Goal: Task Accomplishment & Management: Complete application form

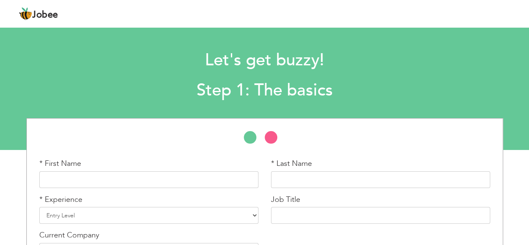
click at [274, 139] on li at bounding box center [275, 139] width 21 height 17
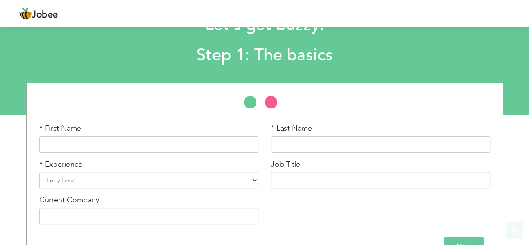
scroll to position [58, 0]
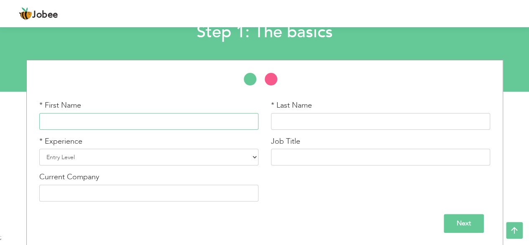
click at [163, 121] on input "text" at bounding box center [148, 121] width 219 height 17
paste input "Sumera"
type input "Sumera"
drag, startPoint x: 155, startPoint y: 154, endPoint x: 159, endPoint y: 152, distance: 4.5
click at [155, 154] on select "Entry Level Less than 1 Year 1 Year 2 Years 3 Years 4 Years 5 Years 6 Years 7 Y…" at bounding box center [148, 157] width 219 height 17
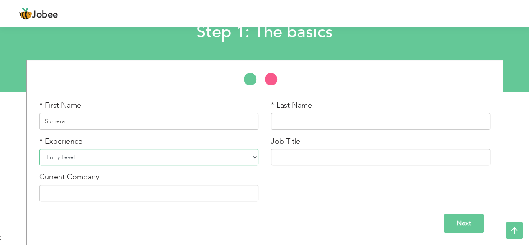
drag, startPoint x: 186, startPoint y: 159, endPoint x: 200, endPoint y: 159, distance: 14.2
click at [186, 159] on select "Entry Level Less than 1 Year 1 Year 2 Years 3 Years 4 Years 5 Years 6 Years 7 Y…" at bounding box center [148, 157] width 219 height 17
click at [294, 118] on input "text" at bounding box center [380, 121] width 219 height 17
paste input "Arshad"
type input "Arshad"
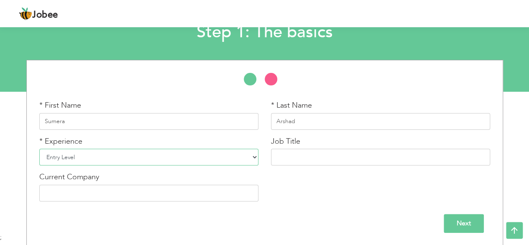
click at [184, 155] on select "Entry Level Less than 1 Year 1 Year 2 Years 3 Years 4 Years 5 Years 6 Years 7 Y…" at bounding box center [148, 157] width 219 height 17
click at [203, 159] on select "Entry Level Less than 1 Year 1 Year 2 Years 3 Years 4 Years 5 Years 6 Years 7 Y…" at bounding box center [148, 157] width 219 height 17
click at [136, 159] on select "Entry Level Less than 1 Year 1 Year 2 Years 3 Years 4 Years 5 Years 6 Years 7 Y…" at bounding box center [148, 157] width 219 height 17
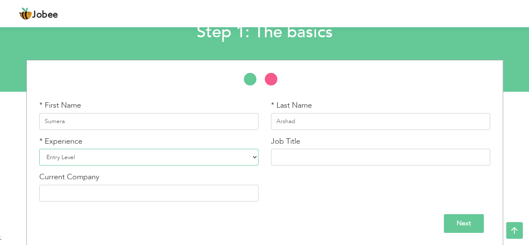
select select "5"
click at [39, 149] on select "Entry Level Less than 1 Year 1 Year 2 Years 3 Years 4 Years 5 Years 6 Years 7 Y…" at bounding box center [148, 157] width 219 height 17
click at [301, 157] on input "text" at bounding box center [380, 157] width 219 height 17
paste input "Lecturer ship"
type input "Lecturer Ship"
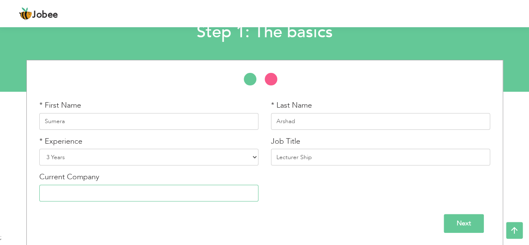
click at [179, 193] on input "text" at bounding box center [148, 192] width 219 height 17
paste input "GC university"
type input "GC University Faisalabad"
click at [468, 221] on input "Next" at bounding box center [464, 223] width 40 height 19
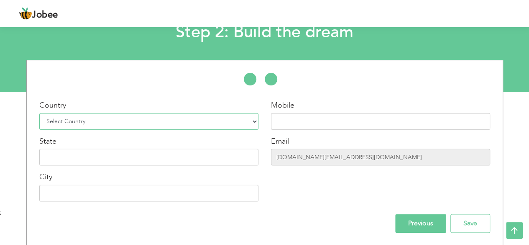
click at [181, 116] on select "Select Country Afghanistan Albania Algeria American Samoa Andorra Angola Anguil…" at bounding box center [148, 121] width 219 height 17
select select "166"
click at [39, 113] on select "Select Country Afghanistan Albania Algeria American Samoa Andorra Angola Anguil…" at bounding box center [148, 121] width 219 height 17
click at [154, 159] on input "text" at bounding box center [148, 157] width 219 height 17
type input "Punjab"
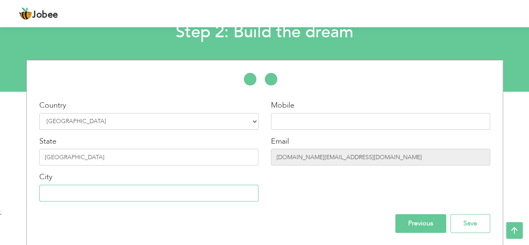
type input "Faisalabad"
click at [298, 121] on input "03153861018" at bounding box center [380, 121] width 219 height 17
click at [290, 163] on input "aliraza.frappe.dev@gmail.com" at bounding box center [380, 157] width 219 height 17
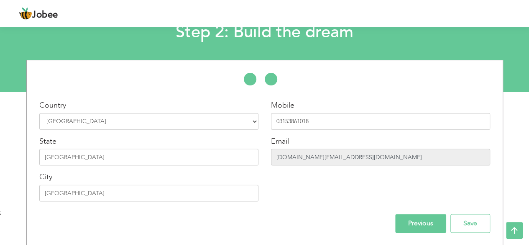
click at [290, 163] on input "aliraza.frappe.dev@gmail.com" at bounding box center [380, 157] width 219 height 17
click at [335, 159] on input "[DOMAIN_NAME][EMAIL_ADDRESS][DOMAIN_NAME]" at bounding box center [380, 157] width 219 height 17
click at [318, 162] on input "[DOMAIN_NAME][EMAIL_ADDRESS][DOMAIN_NAME]" at bounding box center [380, 157] width 219 height 17
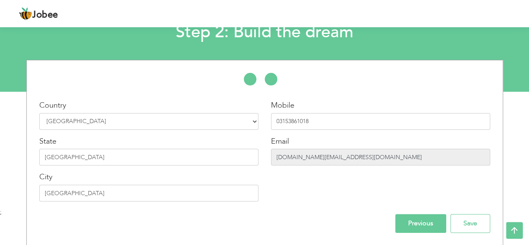
click at [318, 162] on input "[DOMAIN_NAME][EMAIL_ADDRESS][DOMAIN_NAME]" at bounding box center [380, 157] width 219 height 17
click at [317, 162] on input "[DOMAIN_NAME][EMAIL_ADDRESS][DOMAIN_NAME]" at bounding box center [380, 157] width 219 height 17
click at [318, 159] on input "[DOMAIN_NAME][EMAIL_ADDRESS][DOMAIN_NAME]" at bounding box center [380, 157] width 219 height 17
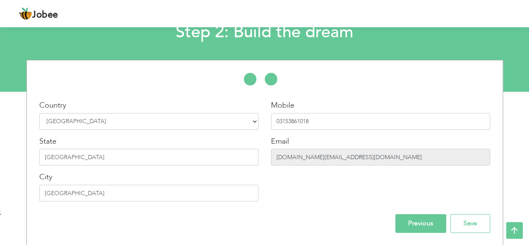
click at [320, 155] on input "[DOMAIN_NAME][EMAIL_ADDRESS][DOMAIN_NAME]" at bounding box center [380, 157] width 219 height 17
click at [293, 127] on input "03153861018" at bounding box center [380, 121] width 219 height 17
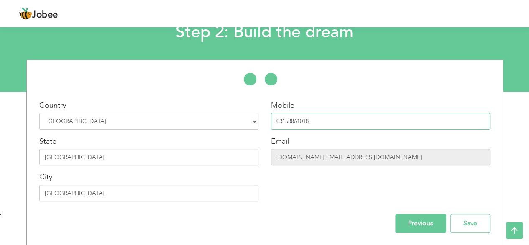
click at [293, 127] on input "03153861018" at bounding box center [380, 121] width 219 height 17
paste input "[PHONE_NUMBER]"
type input "[PHONE_NUMBER]"
click at [320, 102] on div "Mobile +92 0410072661" at bounding box center [380, 115] width 219 height 30
click at [464, 221] on input "Save" at bounding box center [471, 223] width 40 height 19
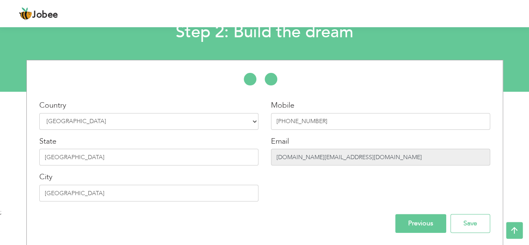
click at [320, 152] on input "[DOMAIN_NAME][EMAIL_ADDRESS][DOMAIN_NAME]" at bounding box center [380, 157] width 219 height 17
click at [326, 157] on input "[DOMAIN_NAME][EMAIL_ADDRESS][DOMAIN_NAME]" at bounding box center [380, 157] width 219 height 17
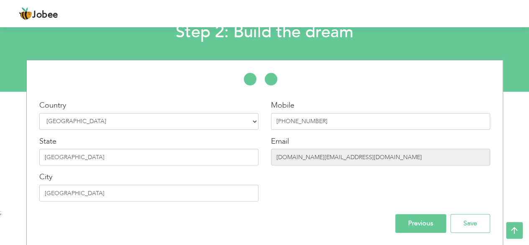
click at [326, 157] on input "[DOMAIN_NAME][EMAIL_ADDRESS][DOMAIN_NAME]" at bounding box center [380, 157] width 219 height 17
click at [326, 176] on div "Mobile +92 0410072661 Email aliraza.frappe.dev@gmail.com" at bounding box center [381, 154] width 232 height 108
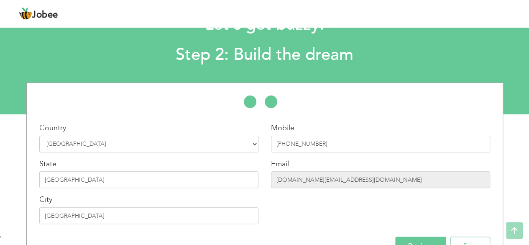
scroll to position [3, 0]
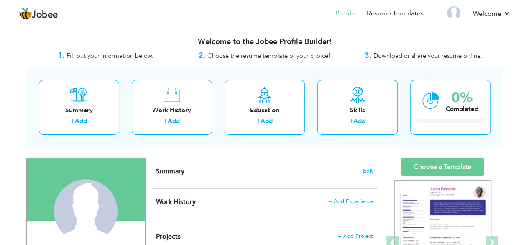
click at [310, 164] on div "Summary Edit" at bounding box center [265, 173] width 226 height 30
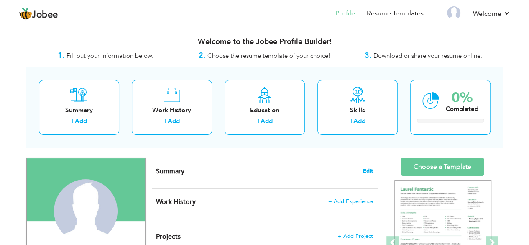
click at [368, 168] on span "Edit" at bounding box center [368, 171] width 10 height 6
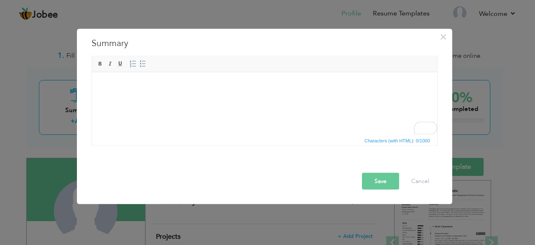
click at [223, 85] on body "To enrich screen reader interactions, please activate Accessibility in Grammarl…" at bounding box center [264, 84] width 329 height 9
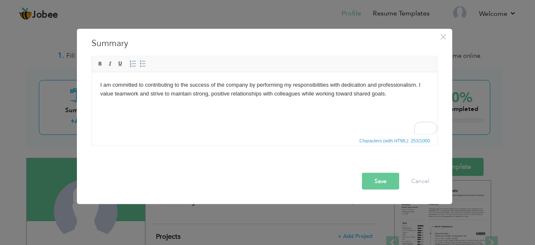
click at [390, 171] on div at bounding box center [267, 165] width 354 height 15
click at [387, 180] on button "Save" at bounding box center [380, 180] width 37 height 17
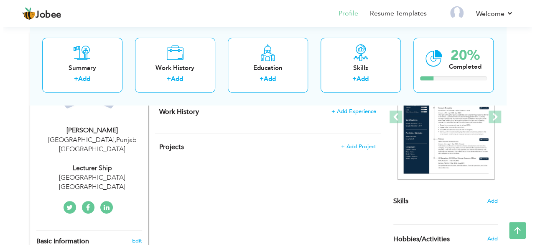
scroll to position [84, 0]
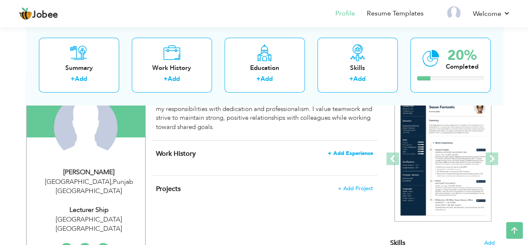
click at [351, 150] on span "+ Add Experience" at bounding box center [350, 153] width 45 height 6
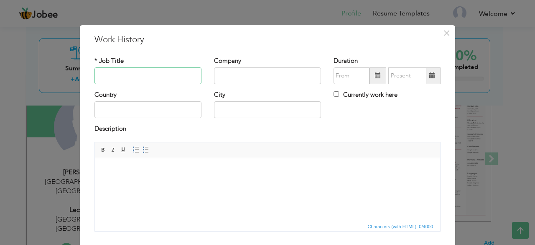
click at [189, 80] on input "text" at bounding box center [148, 75] width 107 height 17
paste input "Lecturer ship"
type input "Lecturer Ship"
click at [156, 113] on input "text" at bounding box center [148, 109] width 107 height 17
type input "[GEOGRAPHIC_DATA]"
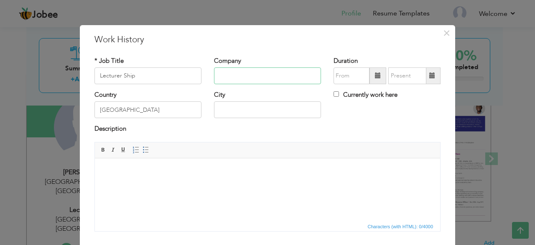
type input "Care Pharmacy"
type input "[GEOGRAPHIC_DATA]"
click at [255, 74] on input "Care Pharmacy" at bounding box center [267, 75] width 107 height 17
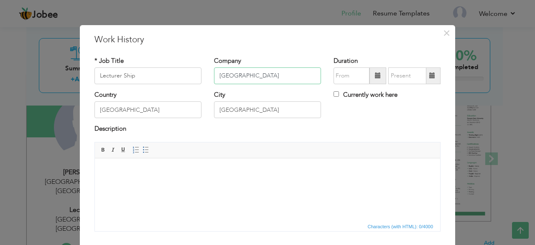
type input "[GEOGRAPHIC_DATA]"
click at [375, 77] on span at bounding box center [378, 75] width 6 height 6
click at [370, 71] on span at bounding box center [378, 75] width 17 height 17
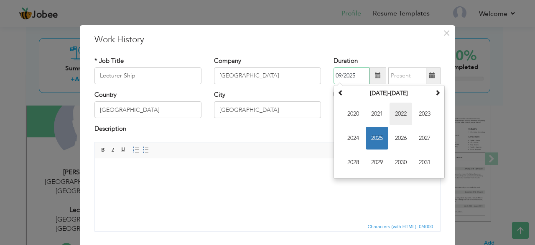
click at [390, 113] on span "2022" at bounding box center [401, 113] width 23 height 23
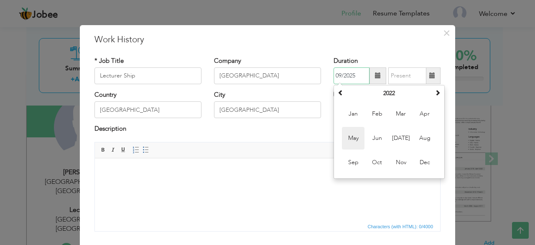
click at [356, 138] on span "May" at bounding box center [353, 138] width 23 height 23
type input "05/2022"
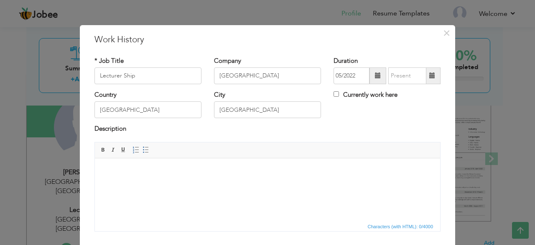
click at [336, 97] on label "Currently work here" at bounding box center [366, 94] width 64 height 9
click at [336, 97] on input "Currently work here" at bounding box center [336, 93] width 5 height 5
checkbox input "true"
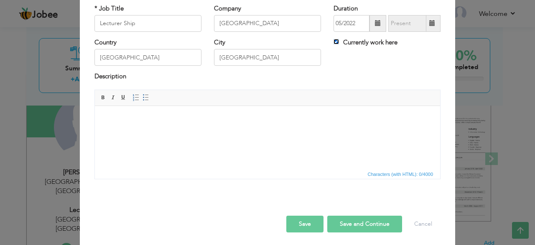
scroll to position [54, 0]
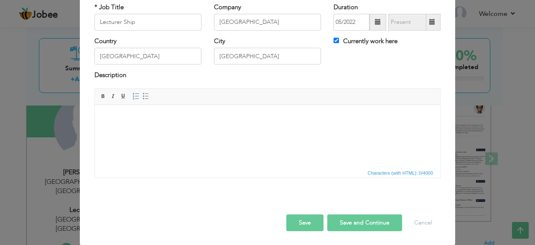
click at [172, 130] on html at bounding box center [268, 117] width 346 height 26
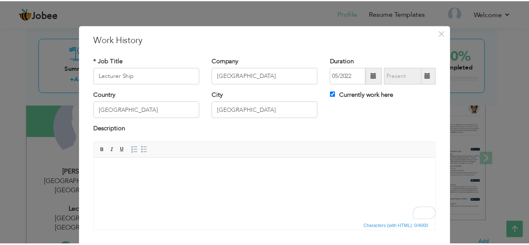
scroll to position [42, 0]
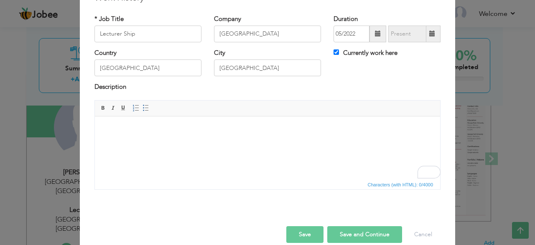
click at [313, 233] on button "Save" at bounding box center [305, 234] width 37 height 17
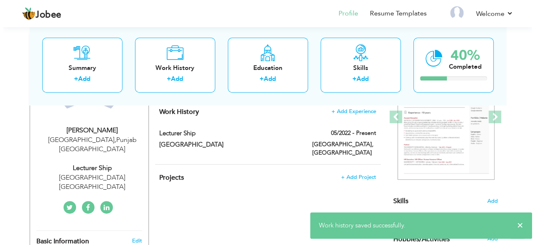
scroll to position [84, 0]
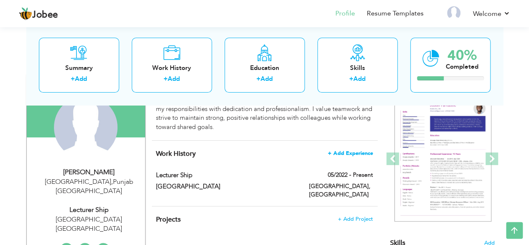
click at [361, 150] on span "+ Add Experience" at bounding box center [350, 153] width 45 height 6
checkbox input "false"
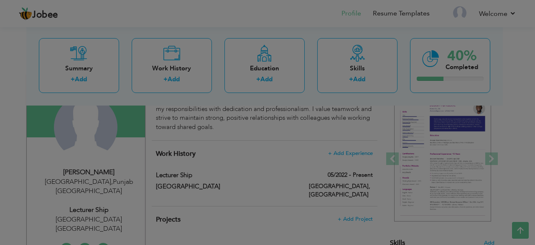
scroll to position [0, 0]
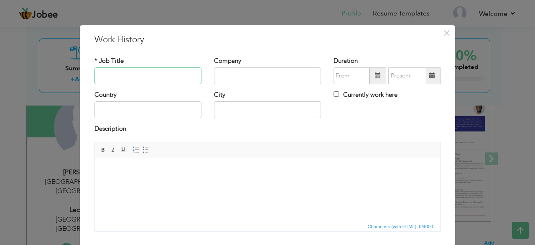
click at [126, 79] on input "text" at bounding box center [148, 75] width 107 height 17
click at [160, 78] on input "text" at bounding box center [148, 75] width 107 height 17
paste input "University of Agriculture Faisalabad"
click at [181, 77] on input "University of Agriculture Faisalabad" at bounding box center [148, 75] width 107 height 17
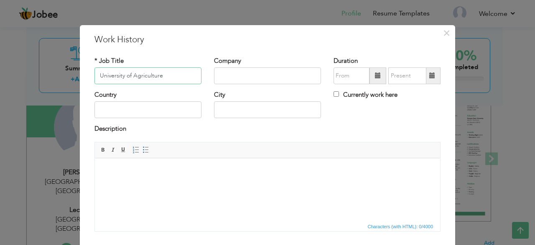
type input "University of Agriculture"
click at [249, 75] on input "text" at bounding box center [267, 75] width 107 height 17
click at [224, 109] on input "text" at bounding box center [267, 109] width 107 height 17
click at [159, 77] on input "University of Agriculture" at bounding box center [148, 75] width 107 height 17
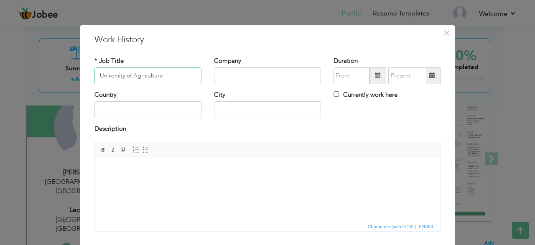
click at [159, 77] on input "University of Agriculture" at bounding box center [148, 75] width 107 height 17
click at [247, 80] on input "text" at bounding box center [267, 75] width 107 height 17
paste input "Faisalabad"
type input "Faisalabad"
click at [225, 106] on input "text" at bounding box center [267, 109] width 107 height 17
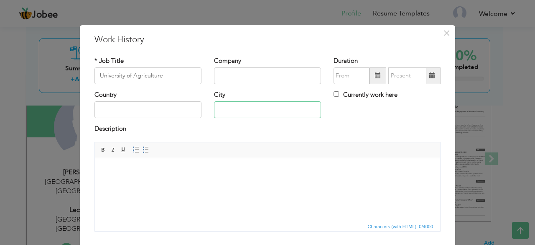
paste input "Faisalabad"
type input "Faisalabad"
click at [180, 113] on input "text" at bounding box center [148, 109] width 107 height 17
type input "Pakistan"
type input "Care Pharmacy"
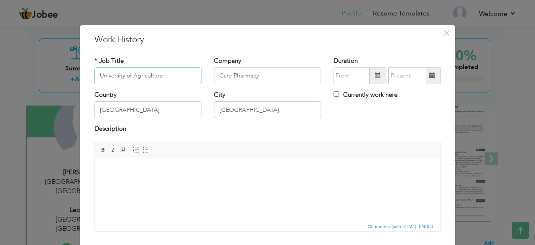
click at [154, 81] on input "University of Agriculture" at bounding box center [148, 75] width 107 height 17
click at [170, 78] on input "University of Agriculture" at bounding box center [148, 75] width 107 height 17
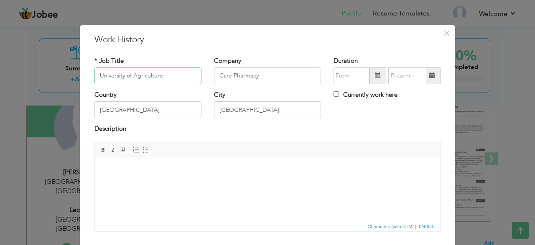
click at [170, 78] on input "University of Agriculture" at bounding box center [148, 75] width 107 height 17
type input "Internship"
click at [263, 70] on input "Care Pharmacy" at bounding box center [267, 75] width 107 height 17
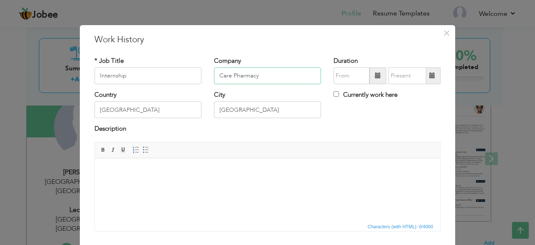
click at [263, 70] on input "Care Pharmacy" at bounding box center [267, 75] width 107 height 17
paste input "University of Agriculture"
type input "University of Agriculture"
click at [290, 55] on div "* Job Title Internship Company University of Agriculture Duration" at bounding box center [267, 147] width 359 height 194
click at [349, 96] on label "Currently work here" at bounding box center [366, 94] width 64 height 9
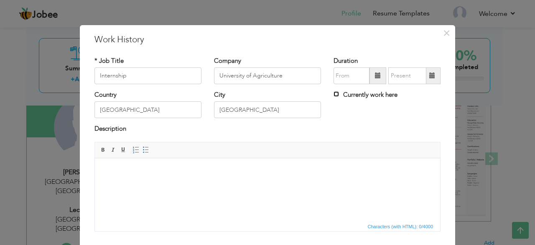
click at [339, 96] on input "Currently work here" at bounding box center [336, 93] width 5 height 5
click at [349, 96] on label "Currently work here" at bounding box center [366, 94] width 64 height 9
click at [339, 96] on input "Currently work here" at bounding box center [336, 93] width 5 height 5
checkbox input "false"
click at [350, 74] on input "text" at bounding box center [352, 75] width 36 height 17
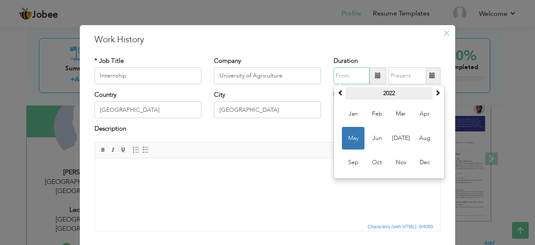
click at [379, 87] on th "2022" at bounding box center [389, 93] width 87 height 13
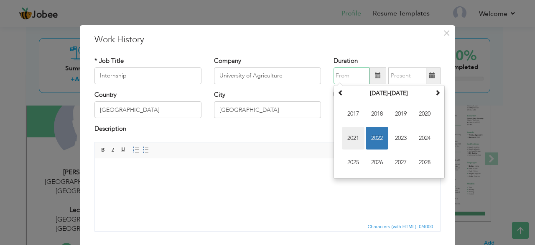
click at [346, 134] on span "2021" at bounding box center [353, 138] width 23 height 23
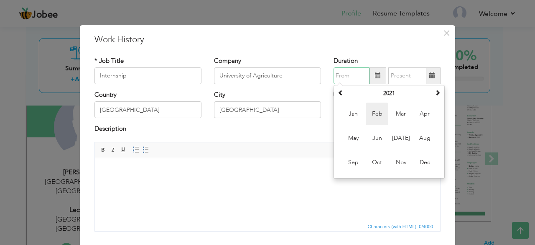
click at [376, 110] on span "Feb" at bounding box center [377, 113] width 23 height 23
type input "02/2021"
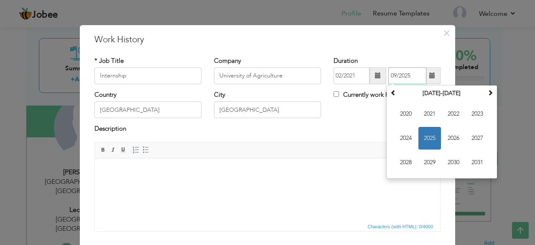
click at [401, 73] on input "09/2025" at bounding box center [408, 75] width 38 height 17
click at [430, 93] on th "2020-2031" at bounding box center [442, 93] width 87 height 13
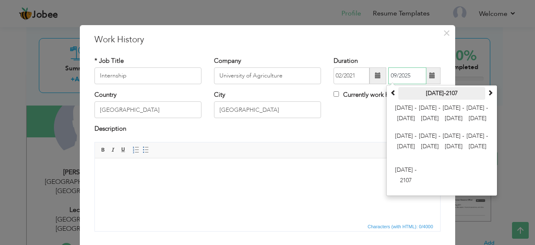
click at [429, 94] on th "2000-2107" at bounding box center [442, 93] width 87 height 13
click at [432, 115] on span "2012 - 2023" at bounding box center [430, 113] width 23 height 23
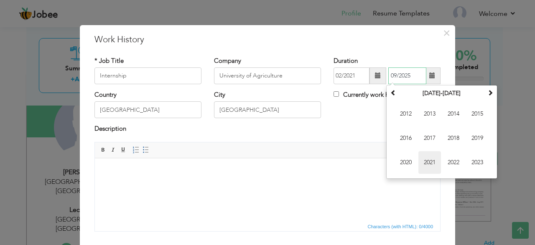
click at [427, 165] on span "2021" at bounding box center [430, 162] width 23 height 23
click at [476, 144] on span "Aug" at bounding box center [477, 138] width 23 height 23
type input "08/2021"
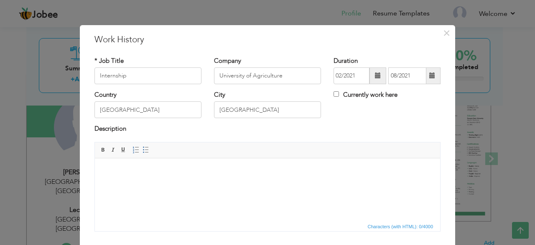
click at [196, 167] on body at bounding box center [267, 170] width 329 height 9
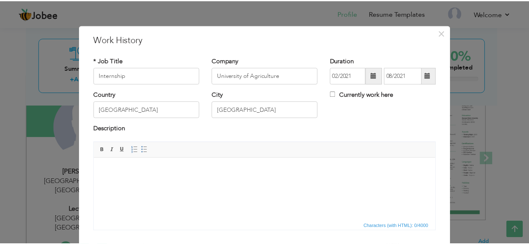
scroll to position [54, 0]
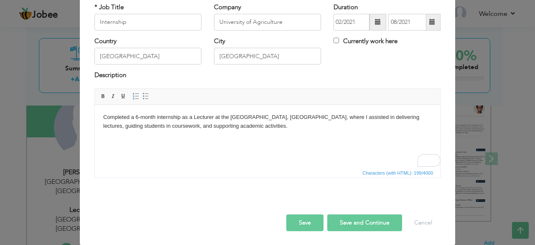
click at [342, 220] on button "Save and Continue" at bounding box center [365, 222] width 75 height 17
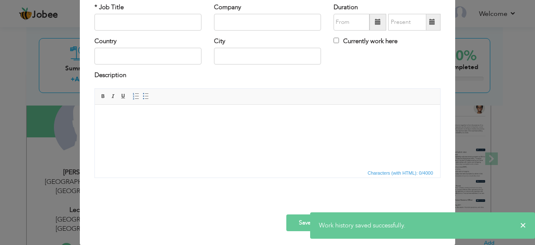
click at [494, 67] on div "× Work History * Job Title Company Duration Currently work here Country" at bounding box center [267, 122] width 535 height 245
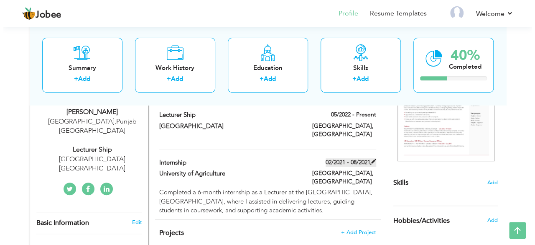
scroll to position [126, 0]
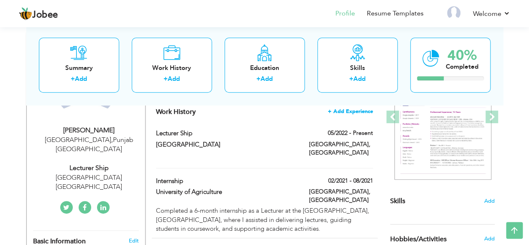
click at [348, 112] on span "+ Add Experience" at bounding box center [350, 111] width 45 height 6
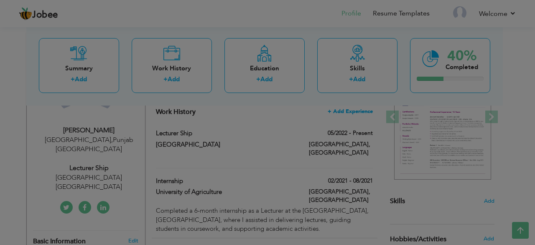
scroll to position [0, 0]
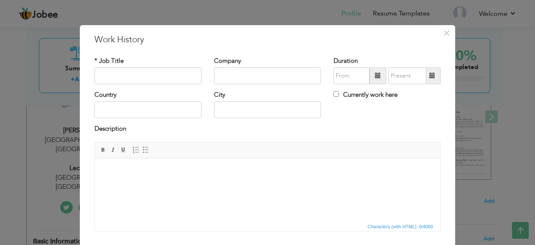
click at [206, 183] on html at bounding box center [268, 171] width 346 height 26
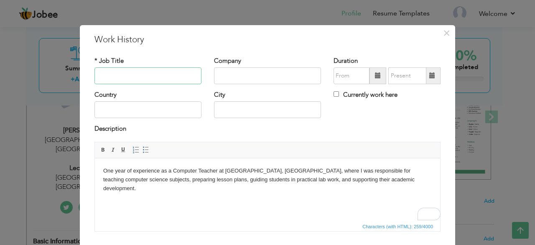
click at [160, 72] on input "text" at bounding box center [148, 75] width 107 height 17
click at [224, 74] on input "text" at bounding box center [267, 75] width 107 height 17
click at [162, 110] on input "text" at bounding box center [148, 109] width 107 height 17
click at [245, 104] on input "text" at bounding box center [267, 109] width 107 height 17
type input "Faisalabad"
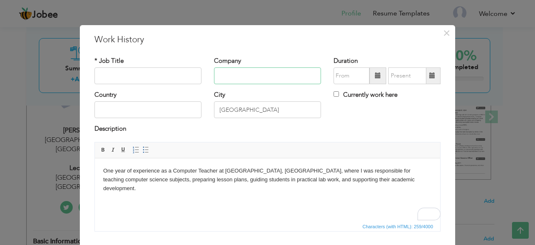
type input "Care Pharmacy"
type input "[GEOGRAPHIC_DATA]"
click at [230, 78] on input "Care Pharmacy" at bounding box center [267, 75] width 107 height 17
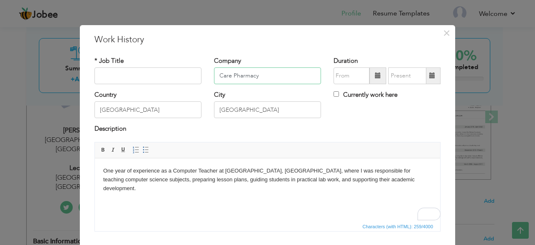
paste input "[GEOGRAPHIC_DATA]"
type input "[GEOGRAPHIC_DATA]"
click at [164, 74] on input "text" at bounding box center [148, 75] width 107 height 17
click at [160, 76] on input "text" at bounding box center [148, 75] width 107 height 17
click at [138, 69] on input "text" at bounding box center [148, 75] width 107 height 17
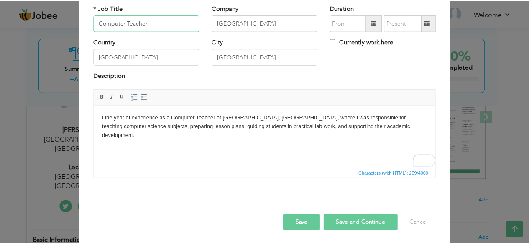
scroll to position [54, 0]
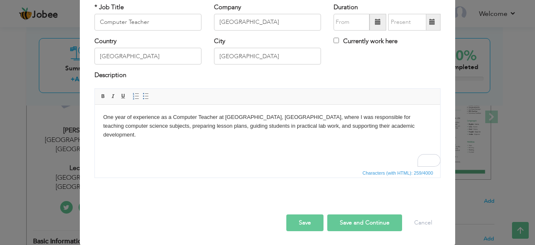
click at [315, 224] on button "Save" at bounding box center [305, 222] width 37 height 17
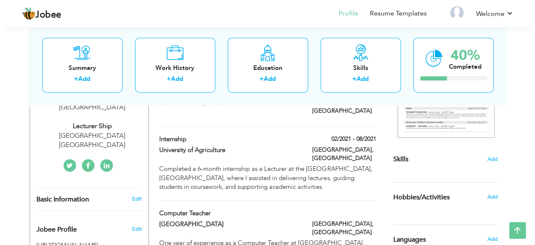
scroll to position [126, 0]
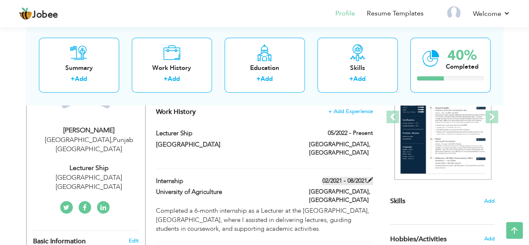
click at [370, 177] on span at bounding box center [370, 180] width 6 height 6
type input "Internship"
type input "University of Agriculture"
type input "02/2021"
type input "08/2021"
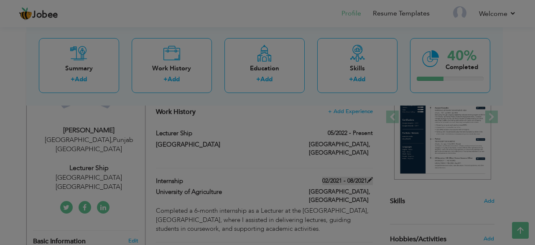
scroll to position [0, 0]
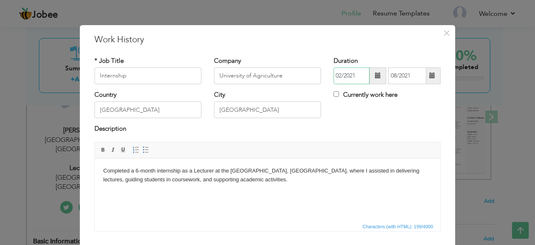
click at [351, 77] on input "02/2021" at bounding box center [352, 75] width 36 height 17
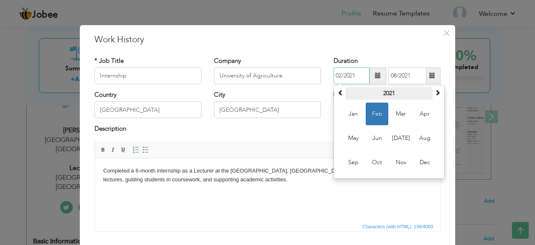
click at [346, 88] on th "2021" at bounding box center [389, 93] width 87 height 13
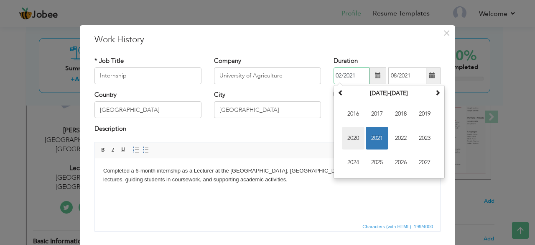
click at [350, 133] on span "2020" at bounding box center [353, 138] width 23 height 23
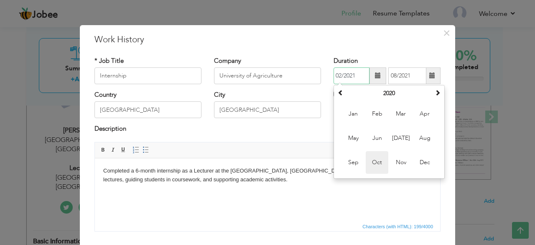
click at [375, 164] on span "Oct" at bounding box center [377, 162] width 23 height 23
type input "10/2020"
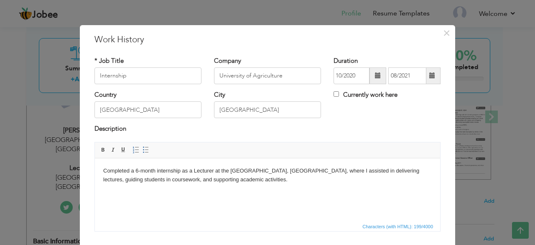
click at [430, 76] on span at bounding box center [433, 75] width 6 height 6
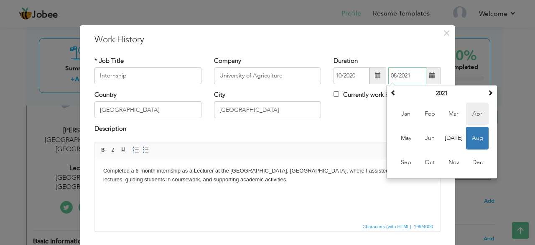
click at [478, 113] on span "Apr" at bounding box center [477, 113] width 23 height 23
type input "04/2021"
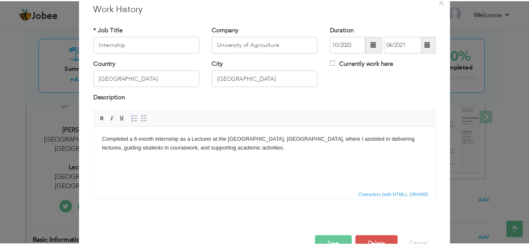
scroll to position [54, 0]
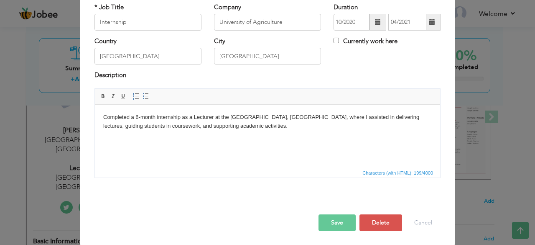
click at [330, 221] on button "Save" at bounding box center [337, 222] width 37 height 17
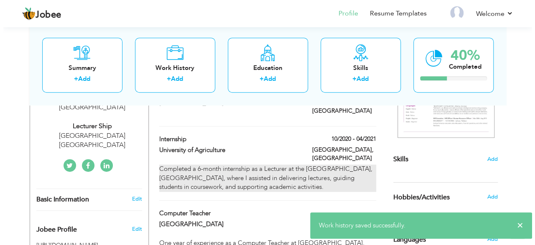
scroll to position [209, 0]
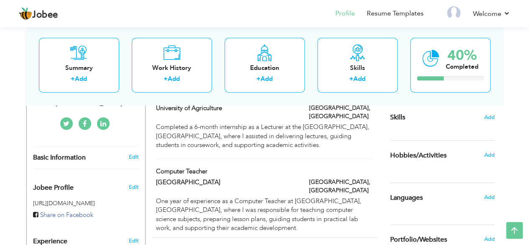
click at [374, 178] on div "[GEOGRAPHIC_DATA], [GEOGRAPHIC_DATA]" at bounding box center [341, 187] width 77 height 19
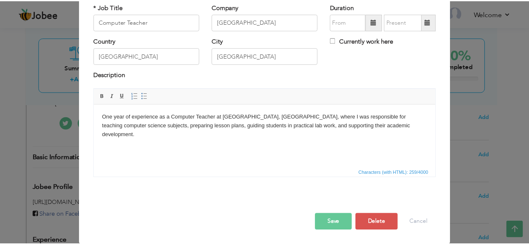
scroll to position [0, 0]
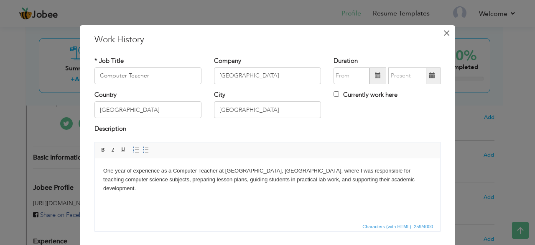
click at [445, 34] on span "×" at bounding box center [446, 33] width 7 height 15
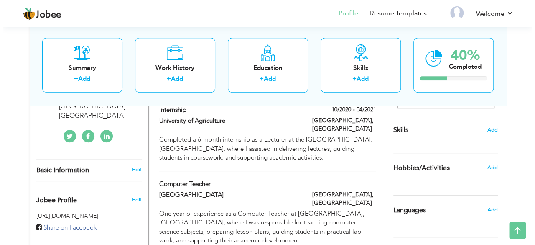
scroll to position [209, 0]
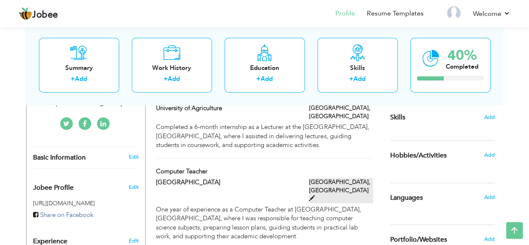
click at [315, 195] on span at bounding box center [312, 198] width 6 height 6
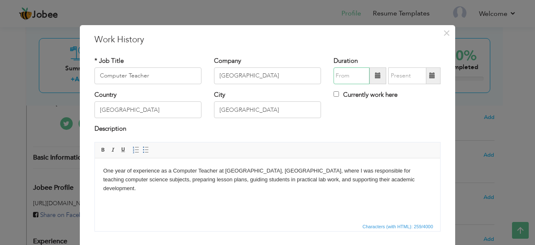
click at [348, 76] on input "text" at bounding box center [352, 75] width 36 height 17
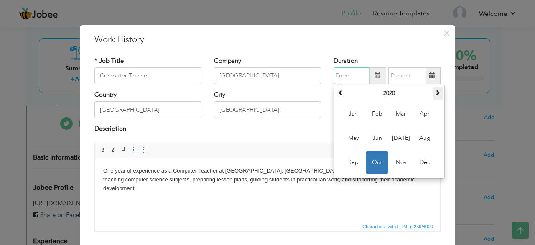
click at [435, 91] on span at bounding box center [438, 93] width 6 height 6
click at [352, 134] on span "May" at bounding box center [353, 138] width 23 height 23
type input "05/2021"
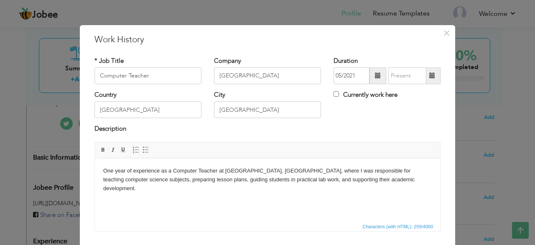
click at [430, 75] on span at bounding box center [433, 75] width 6 height 6
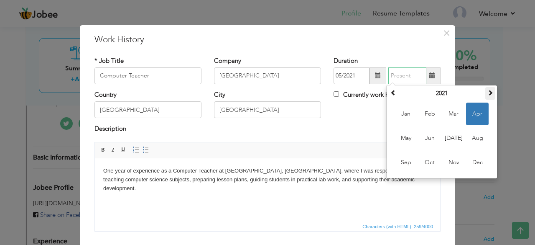
click at [489, 92] on span at bounding box center [491, 93] width 6 height 6
click at [403, 134] on span "May" at bounding box center [406, 138] width 23 height 23
type input "05/2022"
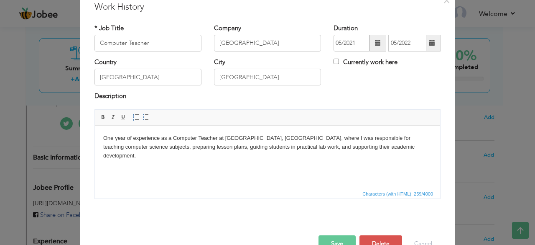
scroll to position [54, 0]
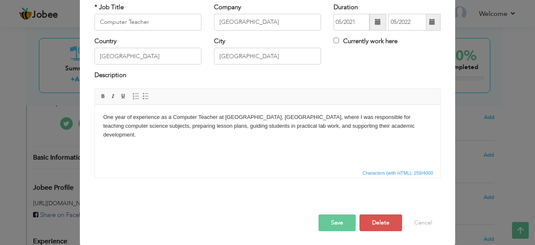
click at [339, 225] on button "Save" at bounding box center [337, 222] width 37 height 17
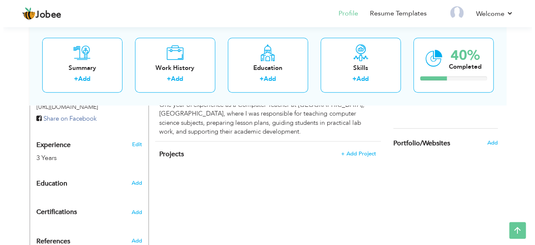
scroll to position [293, 0]
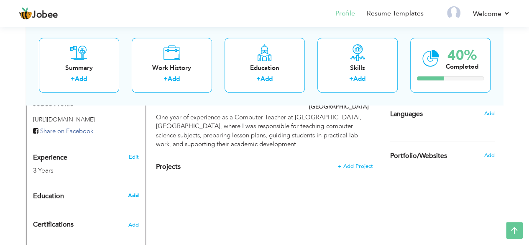
click at [133, 192] on span "Add" at bounding box center [133, 196] width 11 height 8
radio input "true"
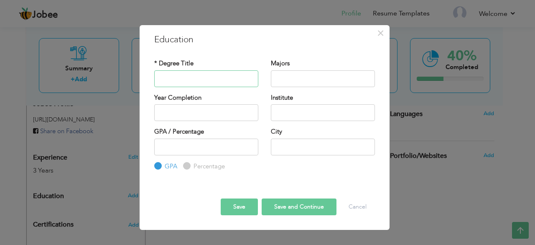
click at [202, 83] on input "text" at bounding box center [206, 78] width 104 height 17
type input "Matriculation"
click at [299, 79] on input "text" at bounding box center [323, 78] width 104 height 17
drag, startPoint x: 310, startPoint y: 87, endPoint x: 306, endPoint y: 80, distance: 7.5
click at [310, 86] on div "Majors" at bounding box center [323, 76] width 117 height 34
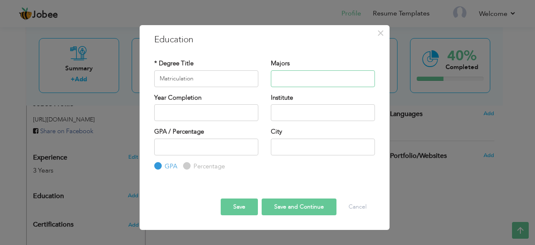
click at [304, 77] on input "text" at bounding box center [323, 78] width 104 height 17
type input "Science"
click at [207, 120] on input "2025" at bounding box center [206, 112] width 104 height 17
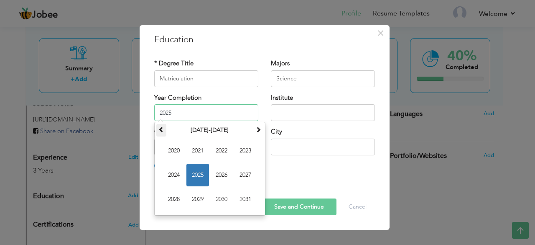
click at [161, 128] on span at bounding box center [162, 129] width 6 height 6
click at [237, 176] on span "2007" at bounding box center [245, 175] width 23 height 23
type input "2007"
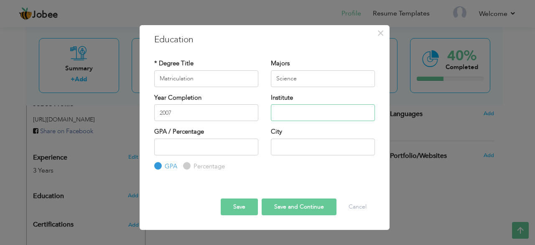
click at [288, 104] on input "text" at bounding box center [323, 112] width 104 height 17
paste input "Board of Intermediate & Secondary Education FSD"
click at [309, 111] on input "Board of Intermediate & Secondary Education FSD" at bounding box center [323, 112] width 104 height 17
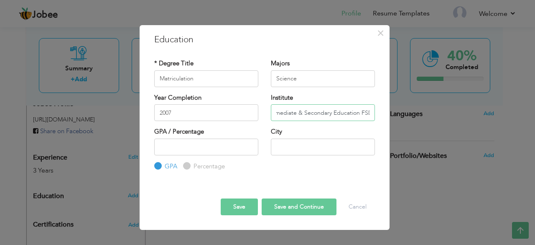
click at [309, 111] on input "Board of Intermediate & Secondary Education FSD" at bounding box center [323, 112] width 104 height 17
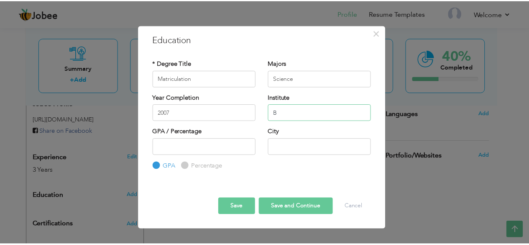
scroll to position [0, 0]
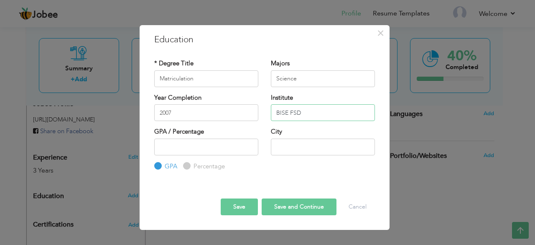
type input "BISE FSD"
click at [302, 149] on input "text" at bounding box center [323, 146] width 104 height 17
type input "[GEOGRAPHIC_DATA]"
click at [221, 140] on input "number" at bounding box center [206, 146] width 104 height 17
click at [240, 210] on button "Save" at bounding box center [239, 206] width 37 height 17
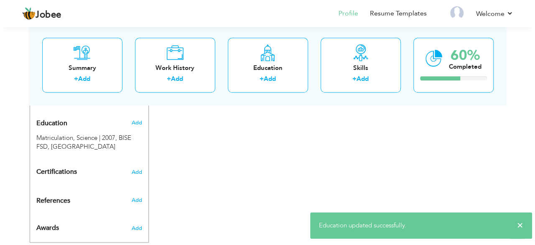
scroll to position [324, 0]
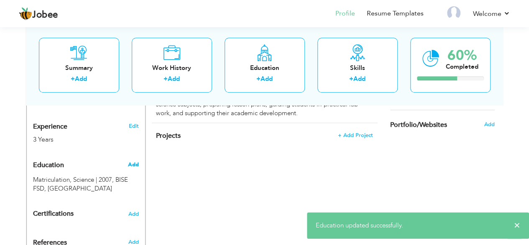
click at [132, 161] on span "Add" at bounding box center [133, 165] width 11 height 8
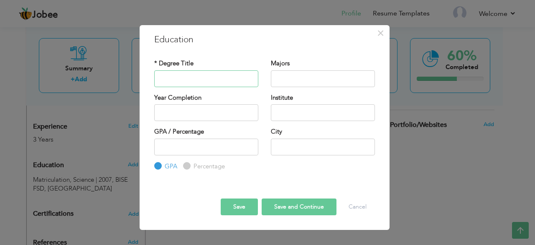
paste input "I.Com"
type input "I.Com"
click at [302, 76] on input "text" at bounding box center [323, 78] width 104 height 17
click at [222, 113] on input "text" at bounding box center [206, 112] width 104 height 17
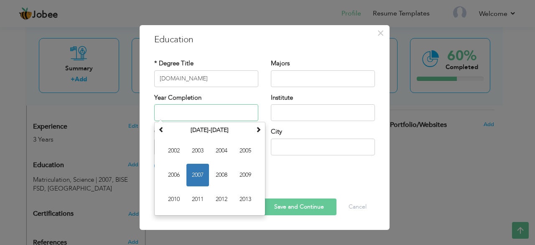
click at [219, 120] on input "text" at bounding box center [206, 112] width 104 height 17
click at [243, 175] on span "2009" at bounding box center [245, 175] width 23 height 23
type input "2009"
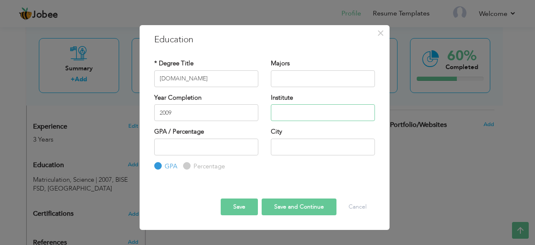
click at [290, 115] on input "text" at bounding box center [323, 112] width 104 height 17
type input "BISE FSD"
click at [308, 141] on input "text" at bounding box center [323, 146] width 104 height 17
type input "[GEOGRAPHIC_DATA]"
click at [241, 205] on button "Save" at bounding box center [239, 206] width 37 height 17
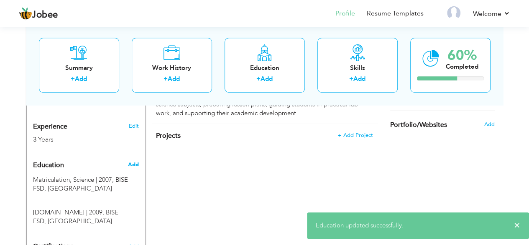
click at [135, 161] on span "Add" at bounding box center [133, 165] width 11 height 8
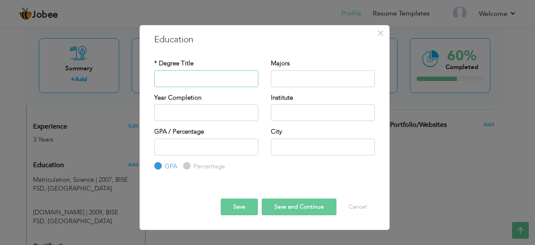
paste input "B.Com"
type input "B.Com"
click at [294, 70] on input "text" at bounding box center [323, 78] width 104 height 17
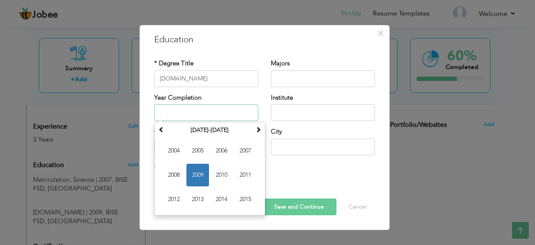
click at [208, 111] on input "text" at bounding box center [206, 112] width 104 height 17
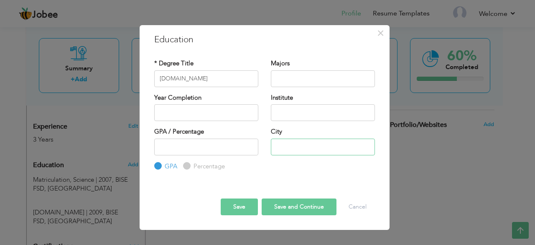
drag, startPoint x: 291, startPoint y: 143, endPoint x: 298, endPoint y: 156, distance: 14.6
click at [291, 143] on input "text" at bounding box center [323, 146] width 104 height 17
type input "[GEOGRAPHIC_DATA]"
click at [287, 117] on input "text" at bounding box center [323, 112] width 104 height 17
type input "BISE FSD"
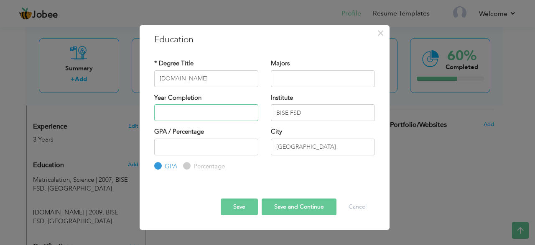
click at [240, 108] on input "text" at bounding box center [206, 112] width 104 height 17
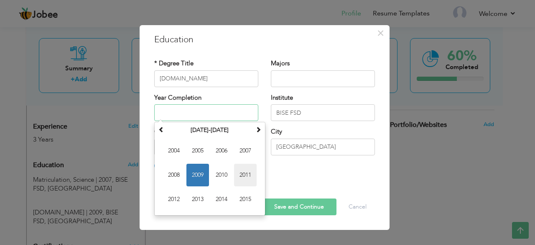
click at [253, 174] on span "2011" at bounding box center [245, 175] width 23 height 23
type input "2011"
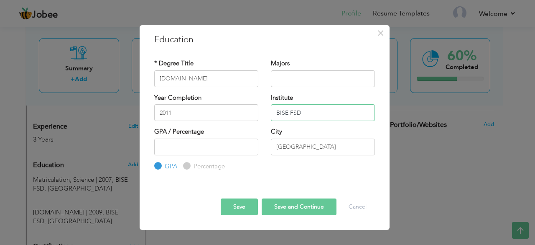
click at [286, 109] on input "BISE FSD" at bounding box center [323, 112] width 104 height 17
paste input "University of The Punjab"
type input "University of The Punjab"
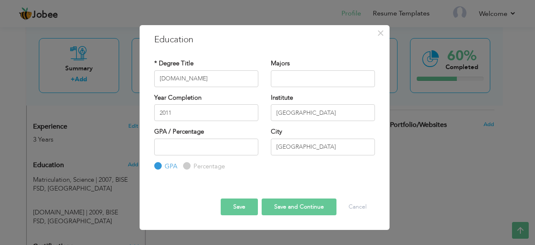
click at [305, 132] on div "City Faisalabad" at bounding box center [323, 141] width 104 height 28
click at [295, 208] on button "Save and Continue" at bounding box center [299, 206] width 75 height 17
click at [214, 95] on div "Year Completion" at bounding box center [206, 107] width 104 height 28
click at [214, 69] on div "* Degree Title" at bounding box center [206, 73] width 104 height 28
click at [191, 80] on input "text" at bounding box center [206, 78] width 104 height 17
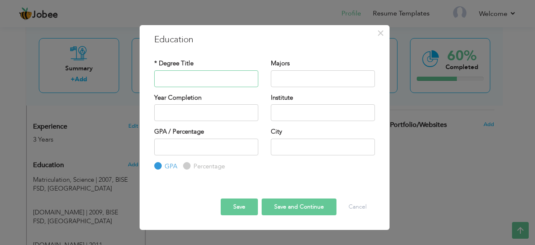
paste input "M.Sc (CS)"
type input "M.Sc (CS)"
click at [300, 79] on input "text" at bounding box center [323, 78] width 104 height 17
type input "Computer"
click at [305, 79] on input "Computer" at bounding box center [323, 78] width 104 height 17
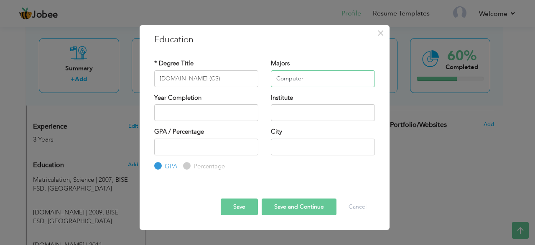
click at [305, 79] on input "Computer" at bounding box center [323, 78] width 104 height 17
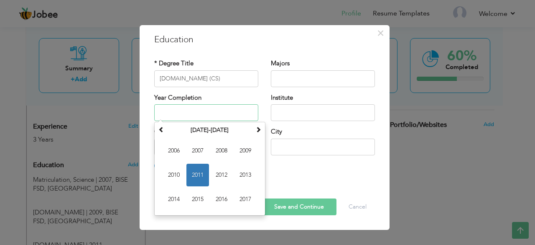
click at [227, 119] on input "text" at bounding box center [206, 112] width 104 height 17
click at [196, 197] on span "2015" at bounding box center [198, 199] width 23 height 23
type input "2015"
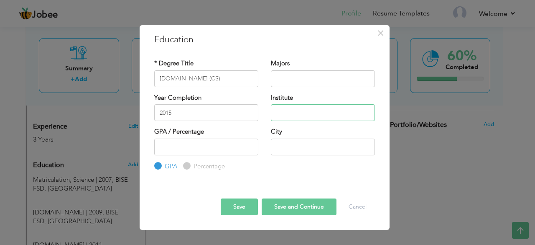
click at [307, 108] on input "text" at bounding box center [323, 112] width 104 height 17
paste input "University of Agriculture"
type input "University of Agriculture"
click at [299, 148] on input "text" at bounding box center [323, 146] width 104 height 17
type input "[GEOGRAPHIC_DATA]"
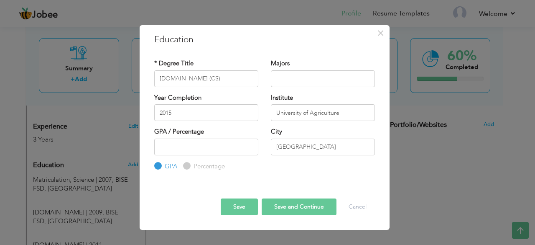
click at [283, 207] on button "Save and Continue" at bounding box center [299, 206] width 75 height 17
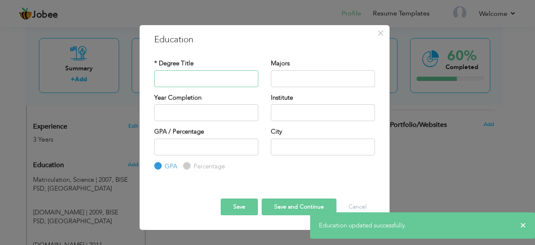
click at [203, 74] on input "text" at bounding box center [206, 78] width 104 height 17
paste input "MS (Computer Science)"
type input "MS (Computer Science)"
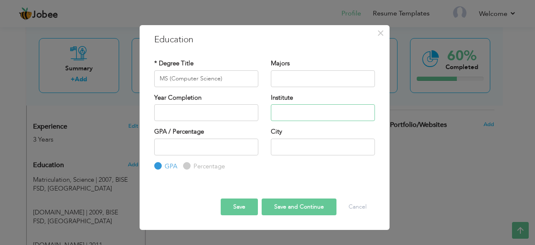
click at [281, 115] on input "text" at bounding box center [323, 112] width 104 height 17
paste input "National College of Business Administration"
type input "National College of Business Administration"
click at [237, 106] on input "text" at bounding box center [206, 112] width 104 height 17
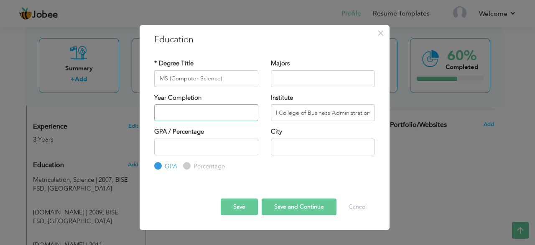
scroll to position [0, 0]
click at [286, 144] on input "text" at bounding box center [323, 146] width 104 height 17
type input "[GEOGRAPHIC_DATA]"
click at [291, 206] on button "Save and Continue" at bounding box center [299, 206] width 75 height 17
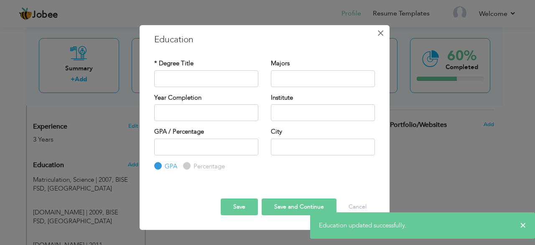
click at [379, 29] on span "×" at bounding box center [380, 33] width 7 height 15
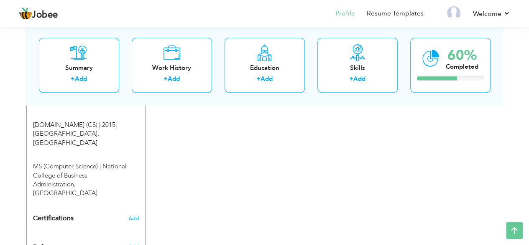
scroll to position [505, 0]
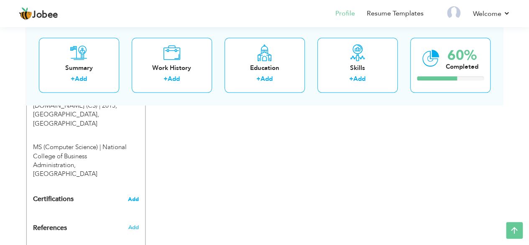
click at [136, 196] on span "Add" at bounding box center [133, 199] width 11 height 6
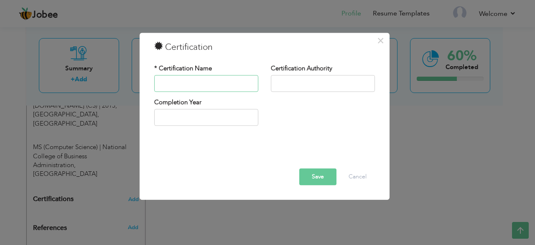
click at [230, 90] on input "text" at bounding box center [206, 83] width 104 height 17
paste input "Diploma in PGD (IT) ATN Center"
click at [227, 85] on input "Diploma in PGD (IT) ATN Center" at bounding box center [206, 83] width 104 height 17
drag, startPoint x: 211, startPoint y: 82, endPoint x: 257, endPoint y: 80, distance: 46.5
click at [257, 80] on input "Diploma in PGD (IT) ATN Center" at bounding box center [206, 83] width 104 height 17
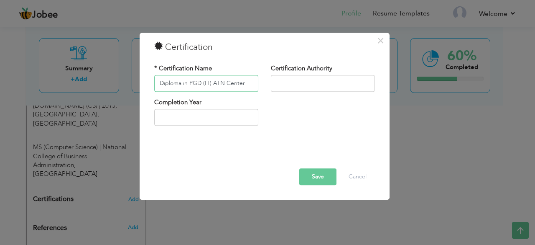
type input "Diploma in PGD (IT)"
paste input "Diploma in PGD (IT) ATN Center"
type input "PGD (IT)"
click at [303, 82] on input "text" at bounding box center [323, 83] width 104 height 17
paste input "ATN Center"
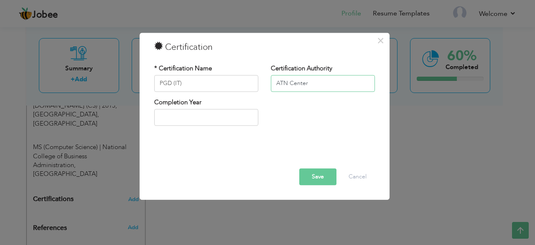
type input "ATN Center"
click at [289, 103] on div "Completion Year" at bounding box center [264, 115] width 233 height 34
click at [313, 169] on button "Save" at bounding box center [318, 176] width 37 height 17
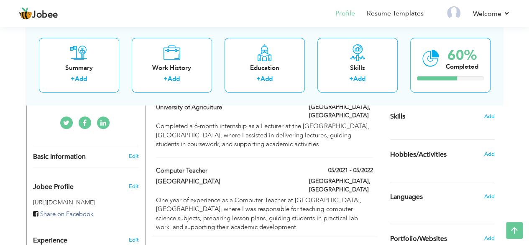
scroll to position [152, 0]
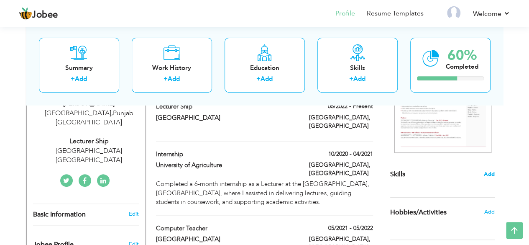
click at [492, 174] on span "Add" at bounding box center [489, 174] width 11 height 8
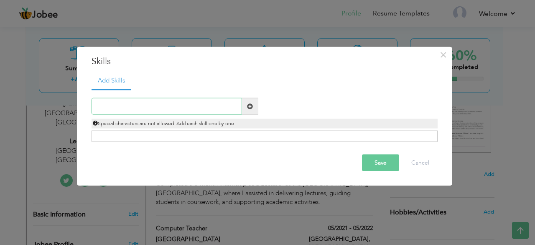
click at [179, 104] on input "text" at bounding box center [167, 106] width 151 height 17
type input "h"
type input "Hones"
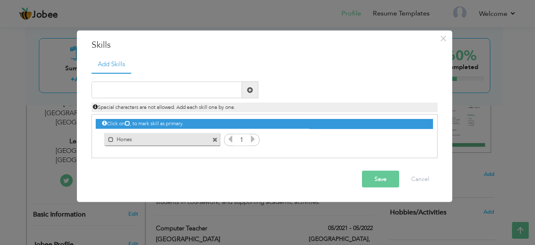
click at [196, 143] on label "Hones" at bounding box center [156, 138] width 85 height 10
click at [196, 141] on label "Hones" at bounding box center [156, 138] width 83 height 10
click at [196, 141] on label "Hones" at bounding box center [156, 138] width 85 height 10
click at [213, 141] on span at bounding box center [215, 139] width 5 height 5
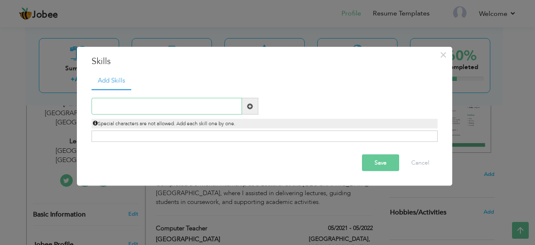
click at [159, 102] on input "text" at bounding box center [167, 106] width 151 height 17
type input "Honet"
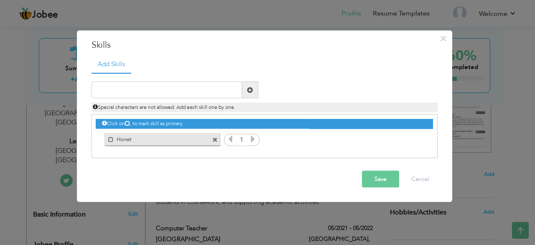
click at [215, 138] on span at bounding box center [215, 139] width 5 height 5
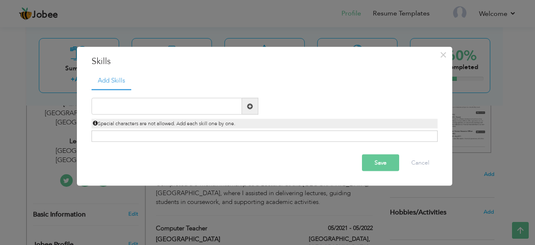
click at [167, 90] on div "Duplicate entry" at bounding box center [265, 115] width 346 height 53
click at [161, 102] on input "text" at bounding box center [167, 106] width 151 height 17
type input "Honest"
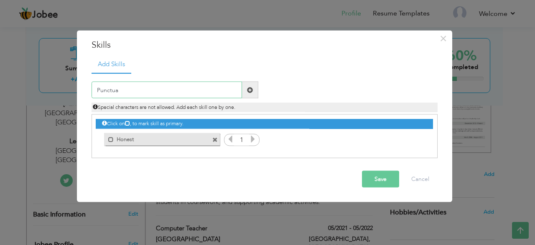
type input "Punctual"
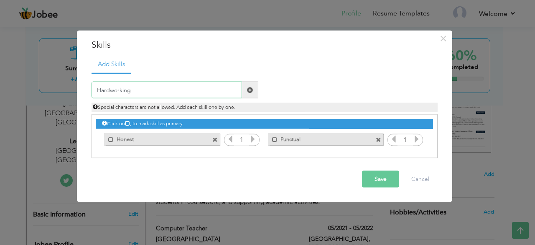
type input "Hardworking"
click at [254, 139] on icon at bounding box center [253, 139] width 8 height 8
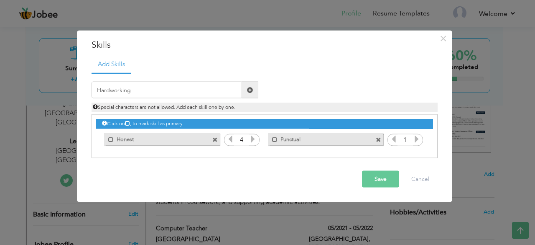
click at [254, 139] on icon at bounding box center [253, 139] width 8 height 8
click at [417, 137] on icon at bounding box center [417, 139] width 8 height 8
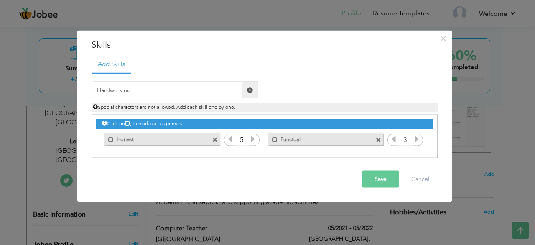
click at [417, 137] on icon at bounding box center [417, 139] width 8 height 8
click at [164, 94] on input "Hardworking" at bounding box center [167, 90] width 151 height 17
click at [255, 93] on span at bounding box center [250, 90] width 16 height 17
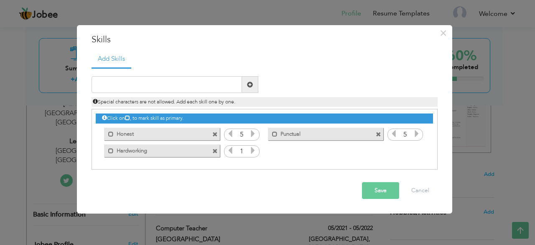
click at [256, 149] on icon at bounding box center [253, 150] width 8 height 8
click at [228, 148] on icon at bounding box center [231, 150] width 8 height 8
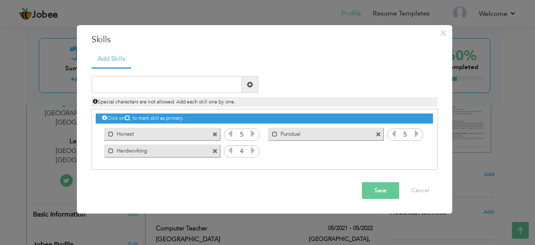
click at [232, 132] on icon at bounding box center [231, 134] width 8 height 8
click at [378, 190] on button "Save" at bounding box center [380, 190] width 37 height 17
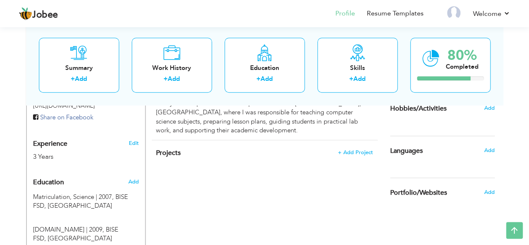
scroll to position [320, 0]
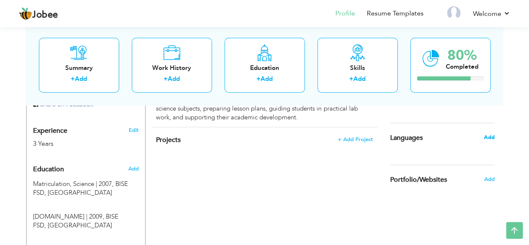
click at [485, 139] on span "Add" at bounding box center [489, 137] width 11 height 8
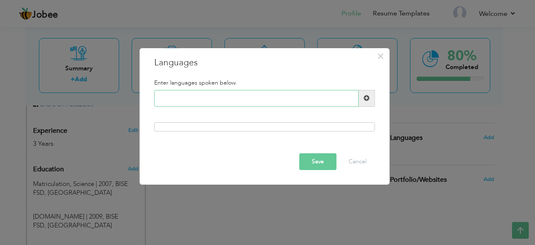
click at [249, 104] on input "text" at bounding box center [256, 98] width 205 height 17
type input "e"
type input "English"
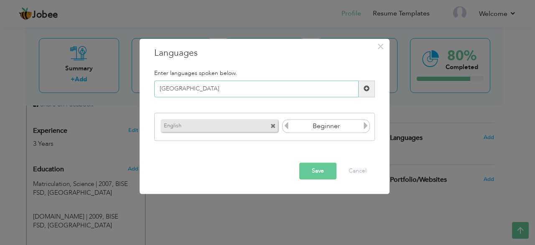
type input "Punjabi"
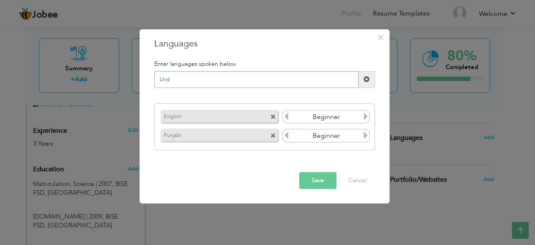
type input "Urdu"
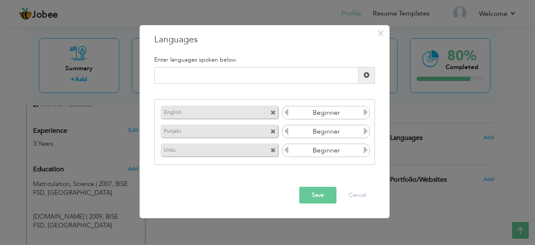
click at [365, 114] on icon at bounding box center [366, 112] width 8 height 8
click at [283, 115] on icon at bounding box center [287, 112] width 8 height 8
click at [365, 111] on icon at bounding box center [366, 112] width 8 height 8
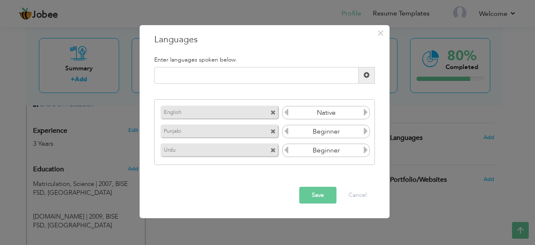
click at [287, 113] on icon at bounding box center [287, 112] width 8 height 8
click at [368, 111] on icon at bounding box center [366, 112] width 8 height 8
click at [364, 129] on icon at bounding box center [366, 131] width 8 height 8
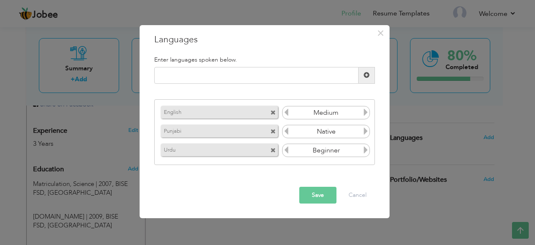
click at [366, 147] on icon at bounding box center [366, 150] width 8 height 8
click at [323, 198] on button "Save" at bounding box center [318, 195] width 37 height 17
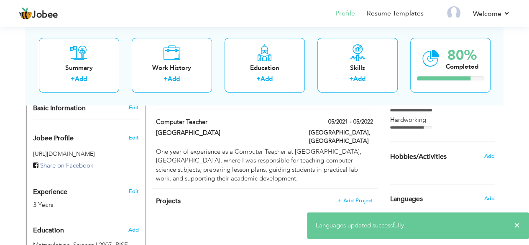
scroll to position [278, 0]
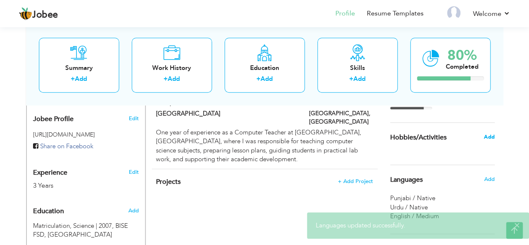
click at [492, 138] on span "Add" at bounding box center [489, 137] width 11 height 8
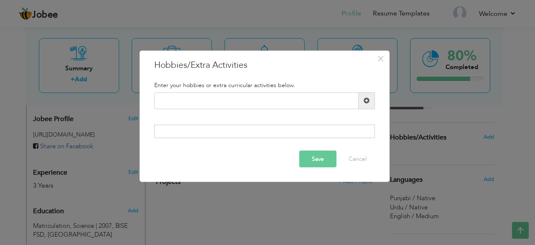
click at [262, 110] on div "Duplicate entry" at bounding box center [264, 103] width 233 height 23
click at [258, 103] on input "text" at bounding box center [256, 100] width 205 height 17
type input "Reading Books"
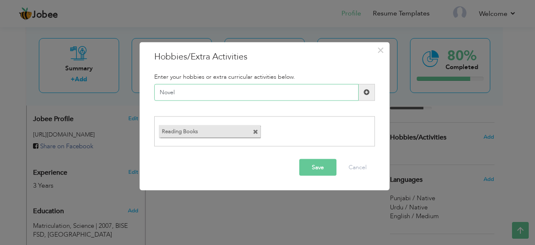
type input "Novels"
click at [320, 165] on button "Save" at bounding box center [318, 167] width 37 height 17
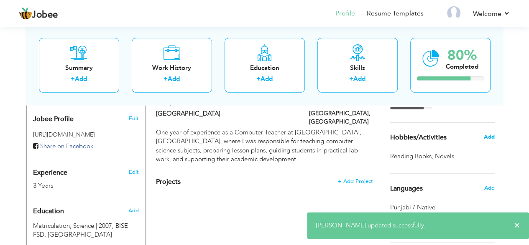
click at [487, 133] on span "Add" at bounding box center [489, 137] width 11 height 8
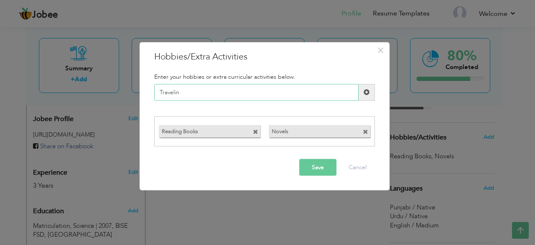
type input "Traveling"
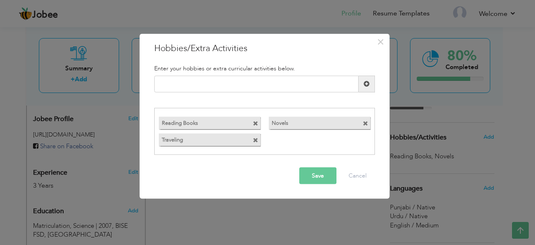
click at [315, 182] on button "Save" at bounding box center [318, 175] width 37 height 17
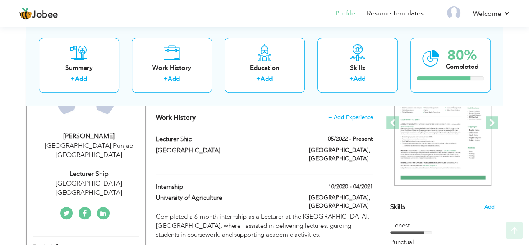
scroll to position [84, 0]
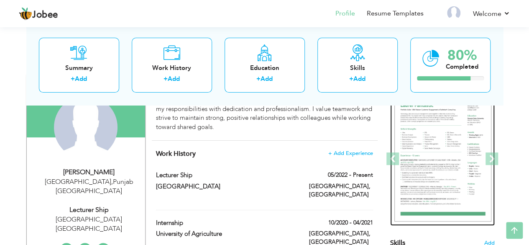
click at [446, 146] on img at bounding box center [443, 159] width 97 height 126
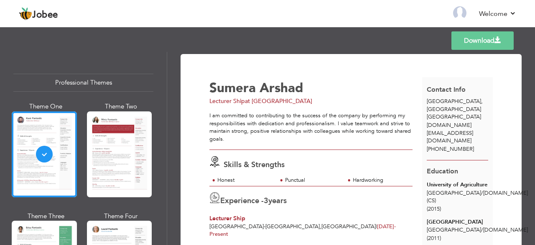
click at [457, 121] on span "aliraza.frappe.dev@gmail.com" at bounding box center [450, 132] width 46 height 23
click at [457, 121] on span "[DOMAIN_NAME][EMAIL_ADDRESS][DOMAIN_NAME]" at bounding box center [450, 132] width 46 height 23
click at [455, 128] on div "[DOMAIN_NAME][EMAIL_ADDRESS][DOMAIN_NAME]" at bounding box center [458, 132] width 71 height 23
click at [478, 38] on link "Download" at bounding box center [483, 40] width 62 height 18
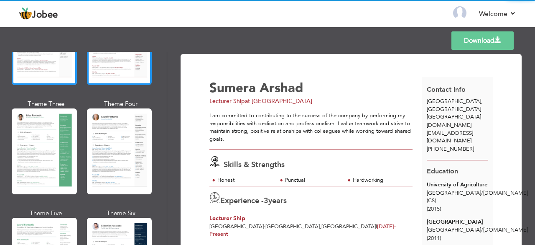
scroll to position [126, 0]
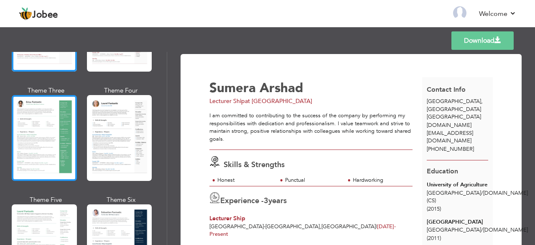
click at [39, 131] on div at bounding box center [44, 138] width 65 height 86
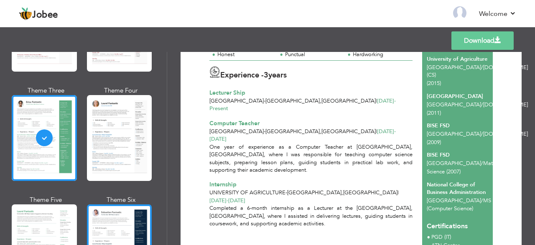
click at [115, 218] on div at bounding box center [119, 247] width 65 height 86
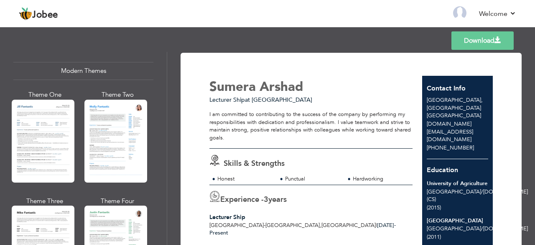
scroll to position [0, 0]
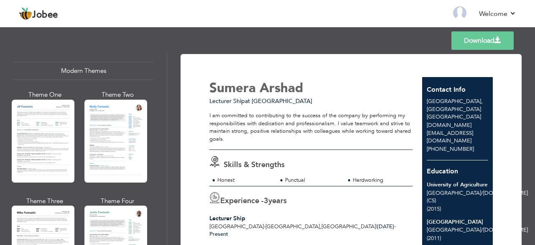
click at [486, 40] on link "Download" at bounding box center [483, 40] width 62 height 18
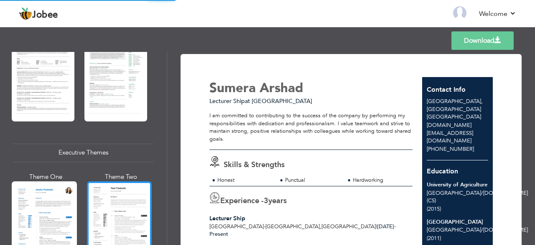
scroll to position [586, 0]
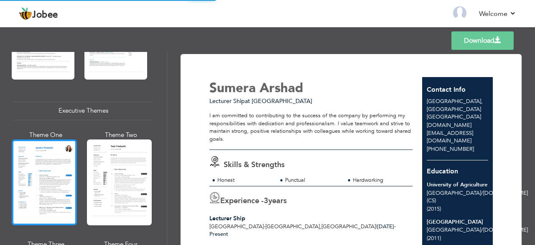
click at [30, 164] on div at bounding box center [44, 182] width 65 height 86
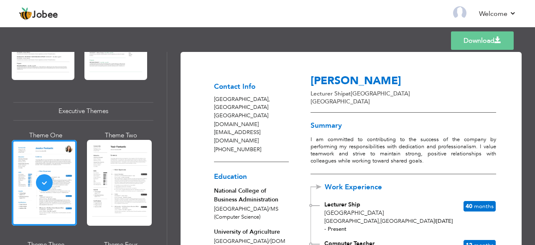
scroll to position [0, 0]
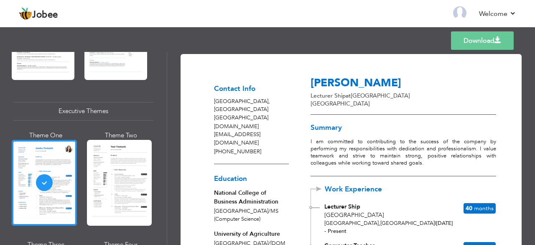
click at [479, 41] on link "Download" at bounding box center [482, 40] width 63 height 18
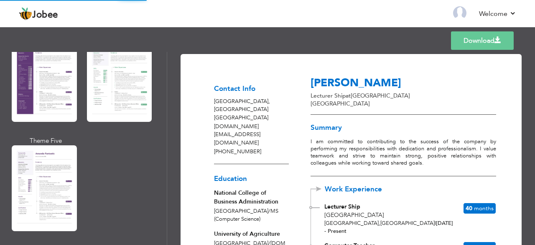
scroll to position [753, 0]
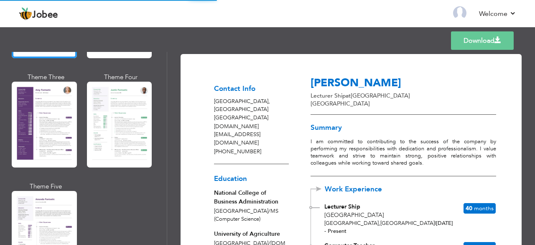
click at [48, 136] on div at bounding box center [44, 125] width 65 height 86
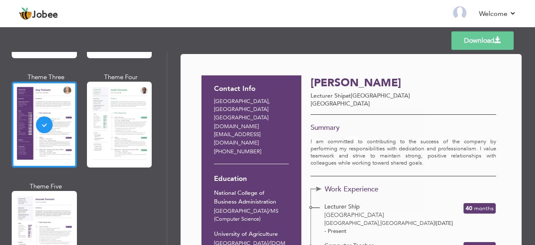
scroll to position [753, 0]
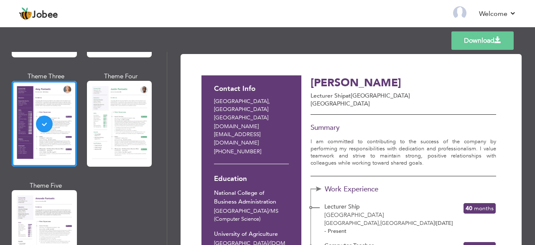
click at [492, 40] on link "Download" at bounding box center [483, 40] width 62 height 18
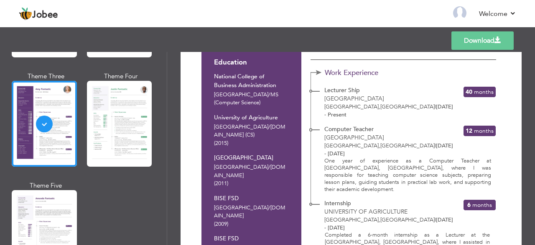
scroll to position [0, 0]
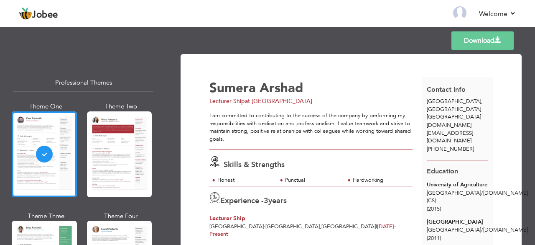
click at [450, 99] on span "[GEOGRAPHIC_DATA]" at bounding box center [454, 101] width 54 height 8
click at [340, 15] on link "Back to Profile" at bounding box center [340, 14] width 44 height 10
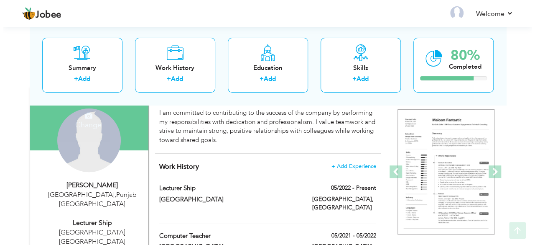
scroll to position [84, 0]
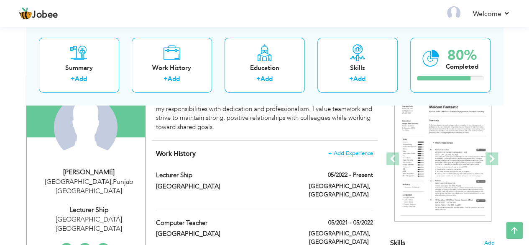
click at [87, 177] on div "[GEOGRAPHIC_DATA] , [GEOGRAPHIC_DATA] [GEOGRAPHIC_DATA]" at bounding box center [89, 186] width 112 height 19
type input "Sumera"
type input "Arshad"
type input "[PHONE_NUMBER]"
select select "number:166"
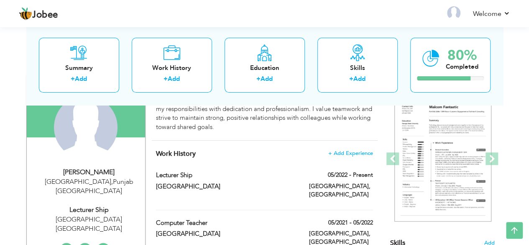
type input "[GEOGRAPHIC_DATA]"
select select "number:5"
type input "[GEOGRAPHIC_DATA] [GEOGRAPHIC_DATA]"
type input "Lecturer Ship"
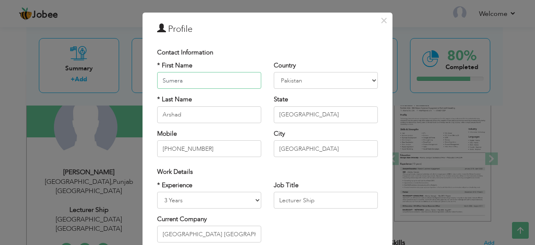
scroll to position [0, 0]
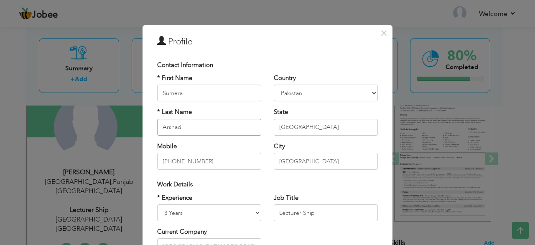
click at [231, 124] on input "Arshad" at bounding box center [209, 127] width 104 height 17
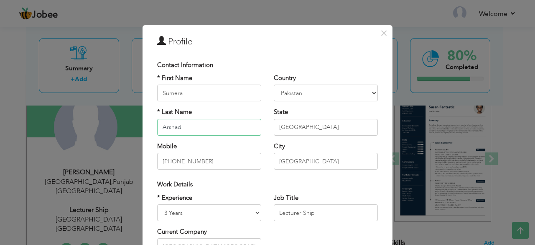
click at [231, 124] on input "Arshad" at bounding box center [209, 127] width 104 height 17
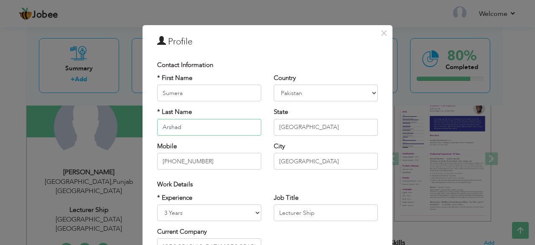
click at [219, 130] on input "Arshad" at bounding box center [209, 127] width 104 height 17
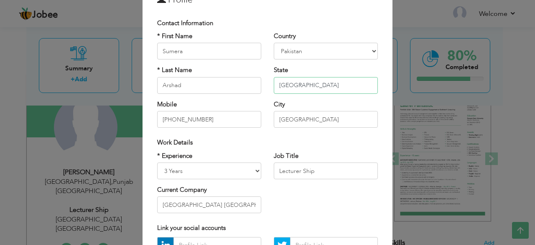
click at [291, 87] on input "Punjab" at bounding box center [326, 85] width 104 height 17
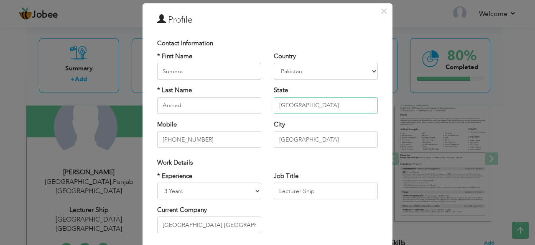
scroll to position [0, 0]
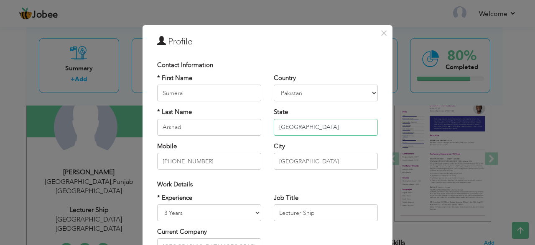
click at [302, 125] on input "Punjab" at bounding box center [326, 127] width 104 height 17
paste input "2/12 Oxley Court Broadmeadows, Victoria, Melbourne Australia"
click at [318, 127] on input "2/12 Oxley Court Broadmeadows, Victoria, Melbourne Australia" at bounding box center [326, 127] width 104 height 17
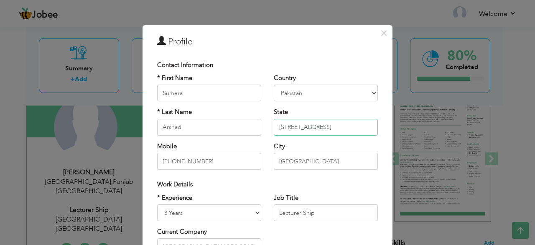
scroll to position [0, 0]
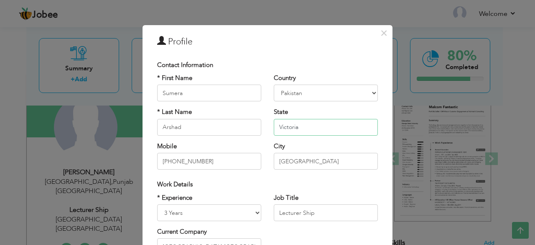
type input "Victoria"
click at [279, 138] on div "Country [GEOGRAPHIC_DATA] [GEOGRAPHIC_DATA] [GEOGRAPHIC_DATA] [US_STATE] [GEOGR…" at bounding box center [326, 125] width 117 height 102
click at [284, 131] on input "Victoria" at bounding box center [326, 127] width 104 height 17
click at [190, 130] on input "Arshad" at bounding box center [209, 127] width 104 height 17
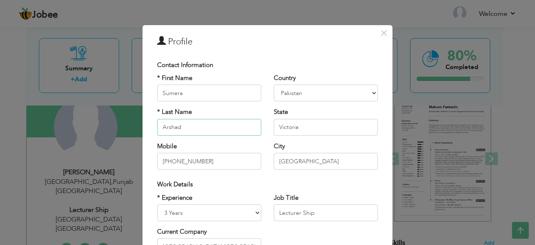
click at [190, 130] on input "Arshad" at bounding box center [209, 127] width 104 height 17
click at [296, 167] on input "Faisalabad" at bounding box center [326, 161] width 104 height 17
paste input "[GEOGRAPHIC_DATA]"
click at [301, 154] on input "[GEOGRAPHIC_DATA]" at bounding box center [326, 161] width 104 height 17
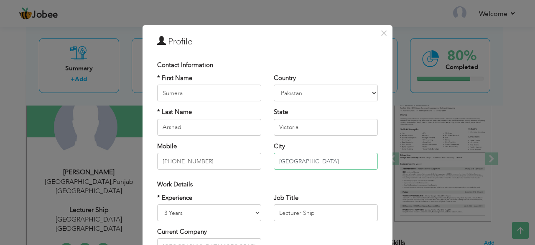
type input "[GEOGRAPHIC_DATA]"
click at [292, 100] on select "Afghanistan Albania Algeria American Samoa Andorra Angola Anguilla Antarctica A…" at bounding box center [326, 93] width 104 height 17
select select "number:13"
click at [274, 85] on select "Afghanistan Albania Algeria American Samoa Andorra Angola Anguilla Antarctica A…" at bounding box center [326, 93] width 104 height 17
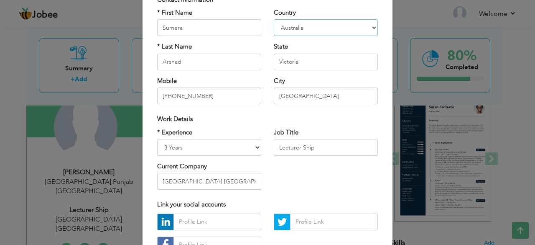
scroll to position [84, 0]
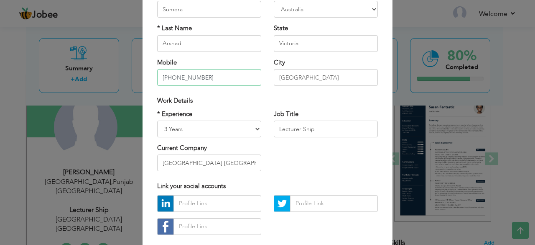
click at [225, 78] on input "+92 0410072661" at bounding box center [209, 77] width 104 height 17
click at [225, 78] on input "[PHONE_NUMBER]" at bounding box center [209, 77] width 104 height 17
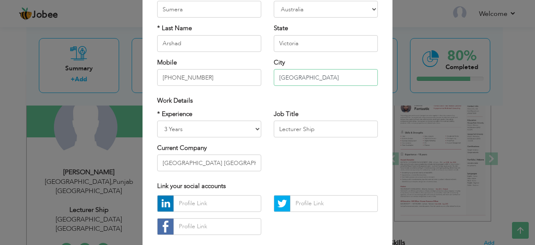
click at [297, 83] on input "Melbourne" at bounding box center [326, 77] width 104 height 17
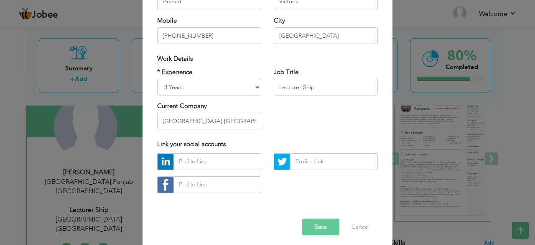
click at [326, 231] on button "Save" at bounding box center [320, 226] width 37 height 17
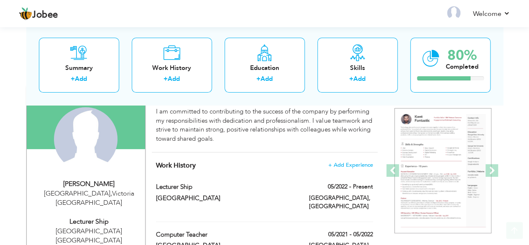
scroll to position [84, 0]
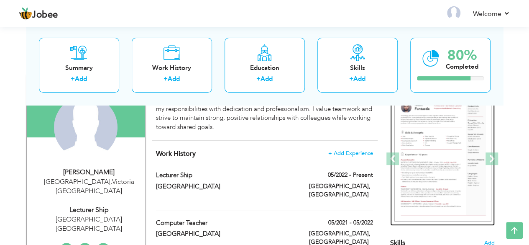
click at [438, 165] on img at bounding box center [443, 159] width 97 height 126
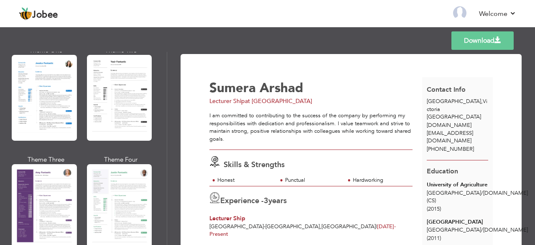
scroll to position [628, 0]
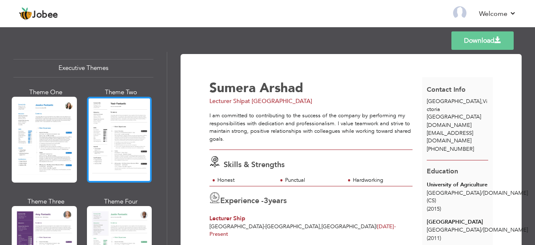
click at [110, 138] on div at bounding box center [119, 140] width 65 height 86
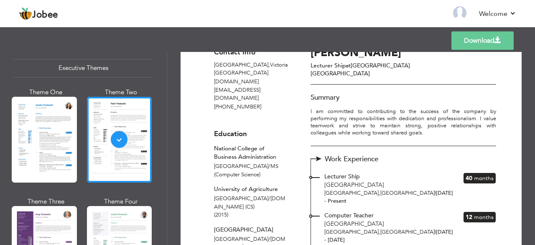
scroll to position [0, 0]
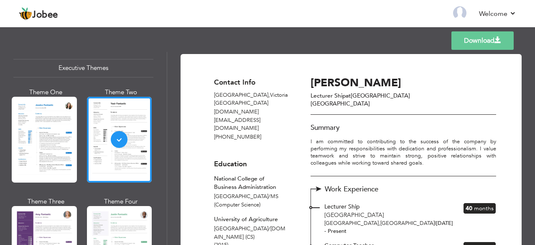
click at [218, 92] on p "[GEOGRAPHIC_DATA] , [GEOGRAPHIC_DATA]" at bounding box center [251, 99] width 75 height 16
click at [218, 97] on p "[GEOGRAPHIC_DATA] , [GEOGRAPHIC_DATA]" at bounding box center [251, 99] width 75 height 16
click at [497, 44] on span at bounding box center [498, 40] width 7 height 7
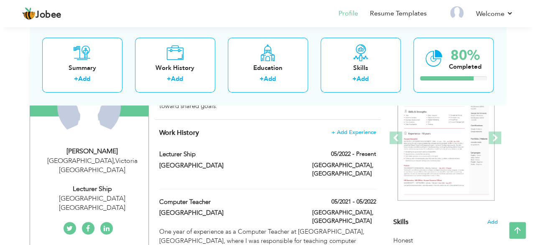
scroll to position [69, 0]
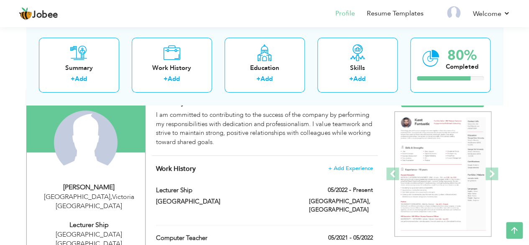
click at [99, 195] on div "[GEOGRAPHIC_DATA] , [GEOGRAPHIC_DATA]" at bounding box center [89, 201] width 112 height 19
select select "number:13"
select select "number:5"
type input "[GEOGRAPHIC_DATA] [GEOGRAPHIC_DATA]"
type input "Lecturer Ship"
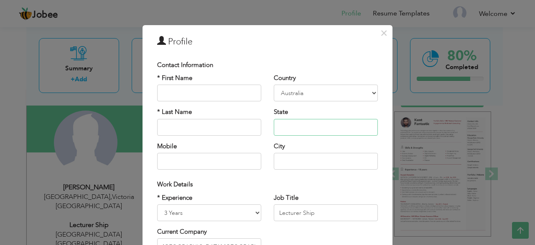
click at [286, 125] on input "text" at bounding box center [326, 127] width 104 height 17
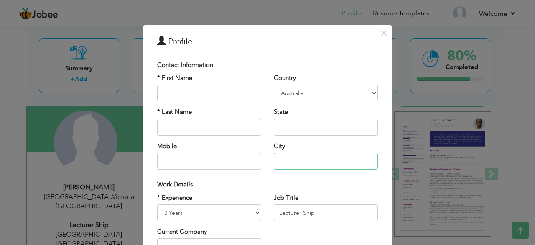
click at [277, 161] on input "text" at bounding box center [326, 161] width 104 height 17
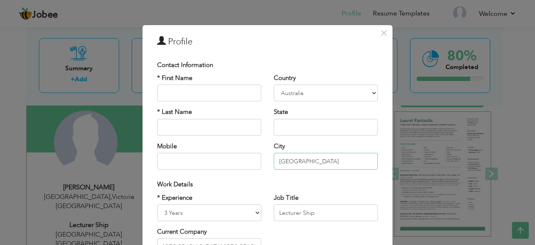
paste input "2/12 Oxley Court Broadmeadows"
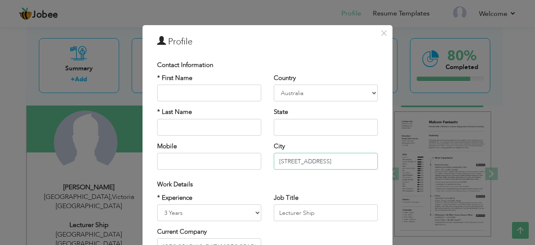
type input "[STREET_ADDRESS]"
click at [294, 174] on div "Country [GEOGRAPHIC_DATA] [GEOGRAPHIC_DATA] [GEOGRAPHIC_DATA] [US_STATE] [GEOGR…" at bounding box center [326, 125] width 117 height 102
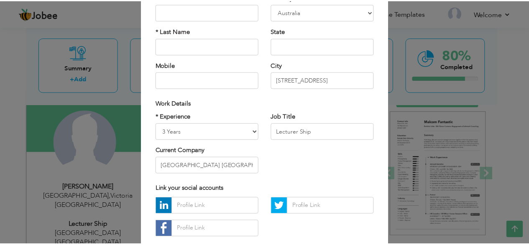
scroll to position [130, 0]
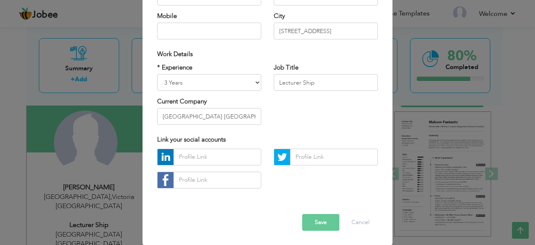
click at [321, 227] on button "Save" at bounding box center [320, 222] width 37 height 17
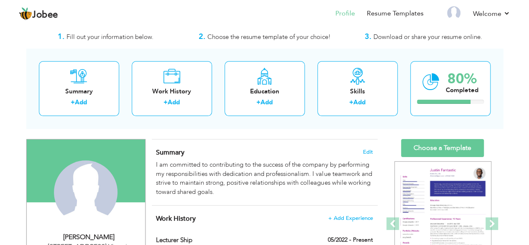
scroll to position [0, 0]
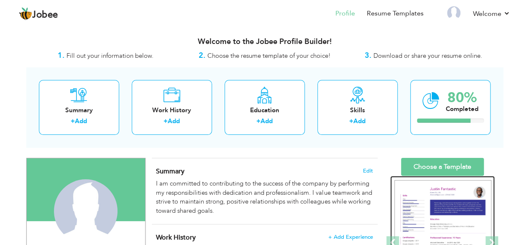
click at [454, 204] on img at bounding box center [443, 243] width 97 height 126
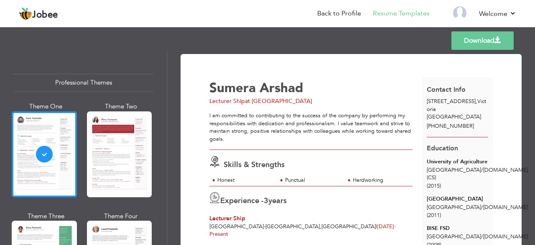
click at [472, 39] on link "Download" at bounding box center [483, 40] width 62 height 18
click at [345, 15] on link "Back to Profile" at bounding box center [340, 14] width 44 height 10
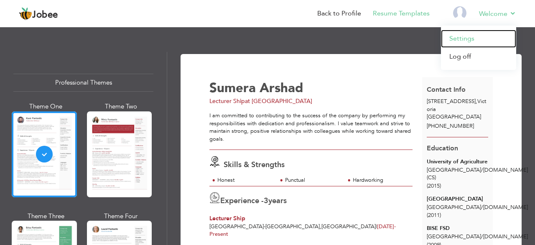
click at [465, 43] on link "Settings" at bounding box center [478, 39] width 75 height 18
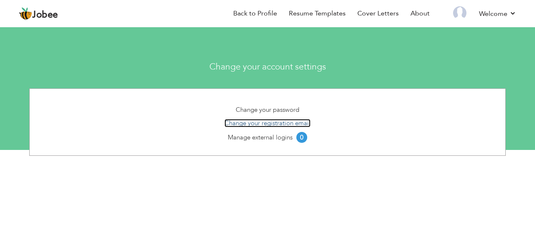
click at [285, 123] on link "Change your registration email" at bounding box center [268, 123] width 86 height 8
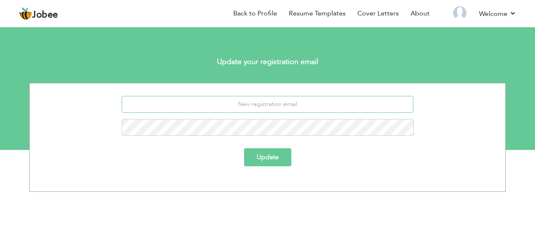
drag, startPoint x: 0, startPoint y: 0, endPoint x: 273, endPoint y: 104, distance: 292.0
click at [273, 104] on input "email" at bounding box center [268, 104] width 292 height 17
click at [279, 102] on input "email" at bounding box center [268, 104] width 292 height 17
click at [274, 10] on link "Back to Profile" at bounding box center [255, 14] width 44 height 10
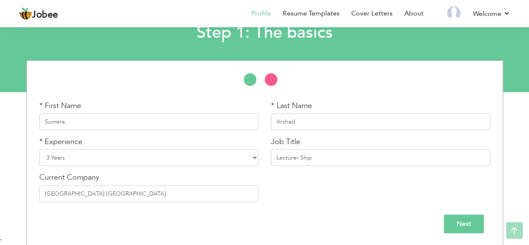
scroll to position [58, 0]
click at [457, 219] on input "Next" at bounding box center [464, 223] width 40 height 19
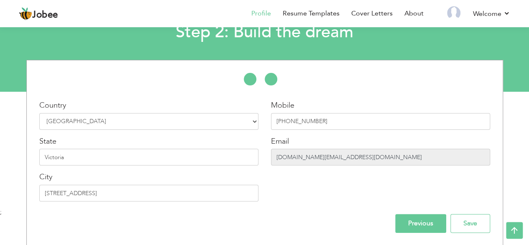
click at [305, 164] on input "[DOMAIN_NAME][EMAIL_ADDRESS][DOMAIN_NAME]" at bounding box center [380, 157] width 219 height 17
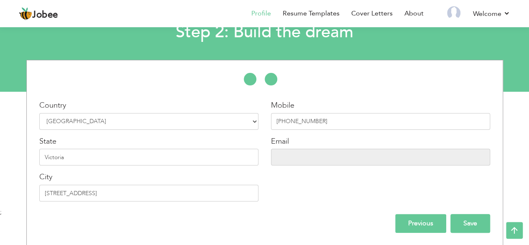
click at [469, 224] on input "Save" at bounding box center [471, 223] width 40 height 19
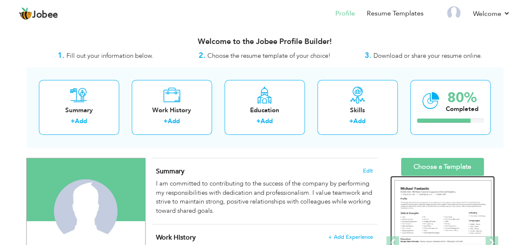
click at [446, 191] on img at bounding box center [443, 243] width 97 height 126
